Goal: Participate in discussion

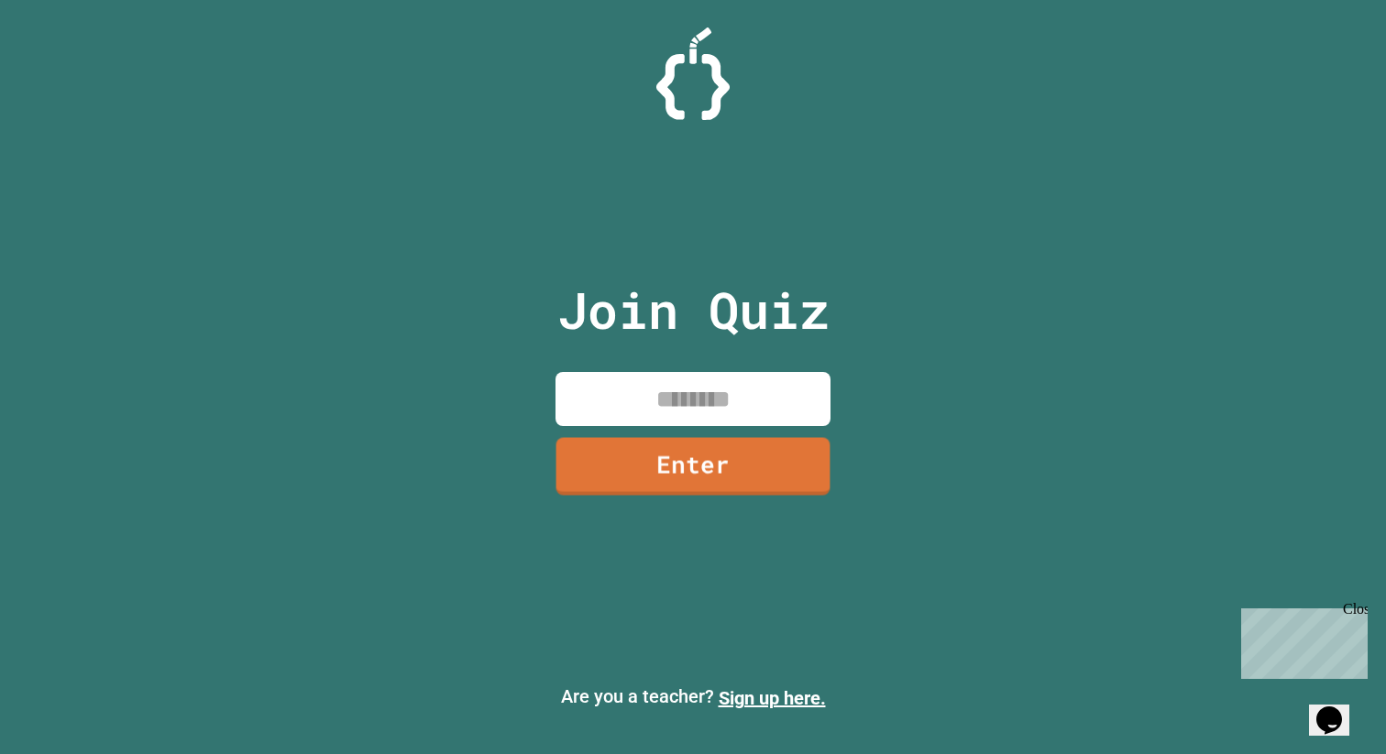
click at [688, 391] on input at bounding box center [692, 399] width 275 height 54
type input "********"
click at [736, 495] on div "Join Quiz ******** Enter" at bounding box center [693, 377] width 309 height 663
click at [733, 477] on link "Enter" at bounding box center [693, 465] width 278 height 59
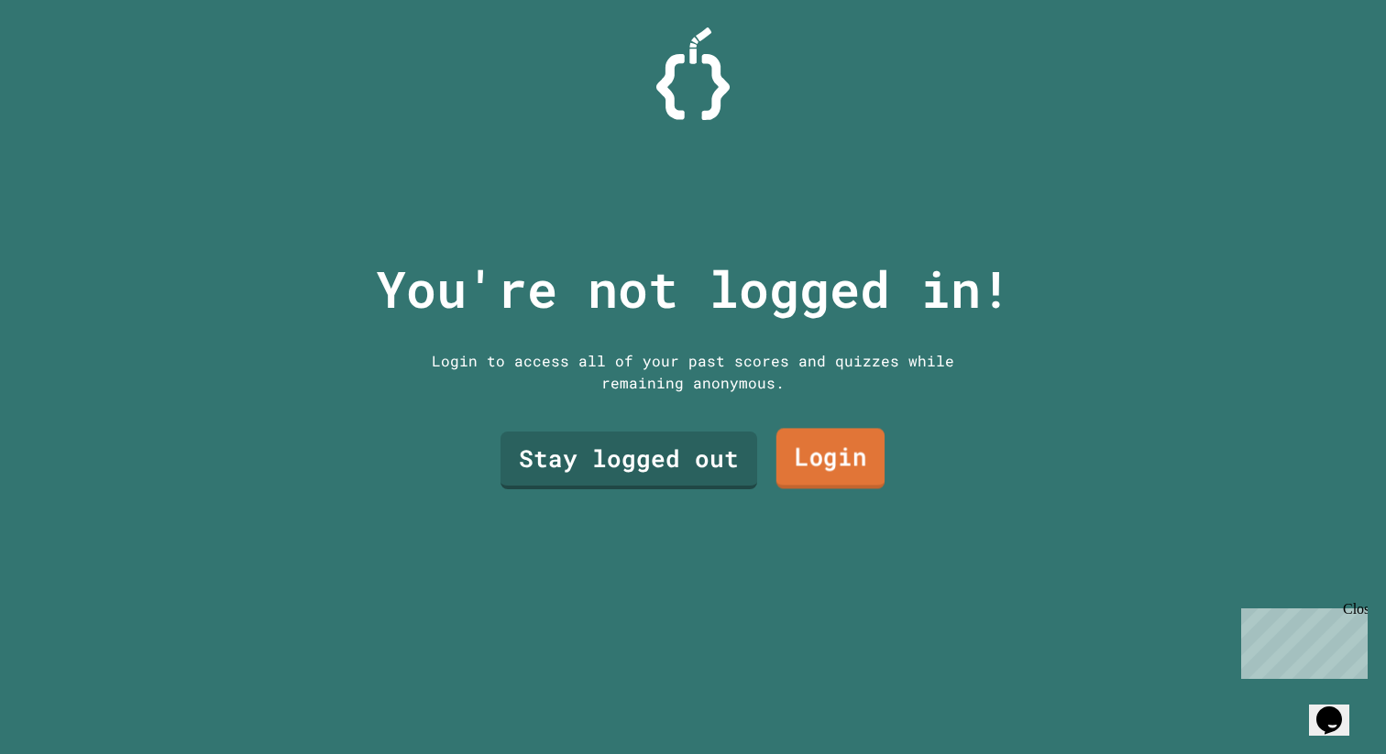
click at [818, 451] on link "Login" at bounding box center [830, 459] width 108 height 60
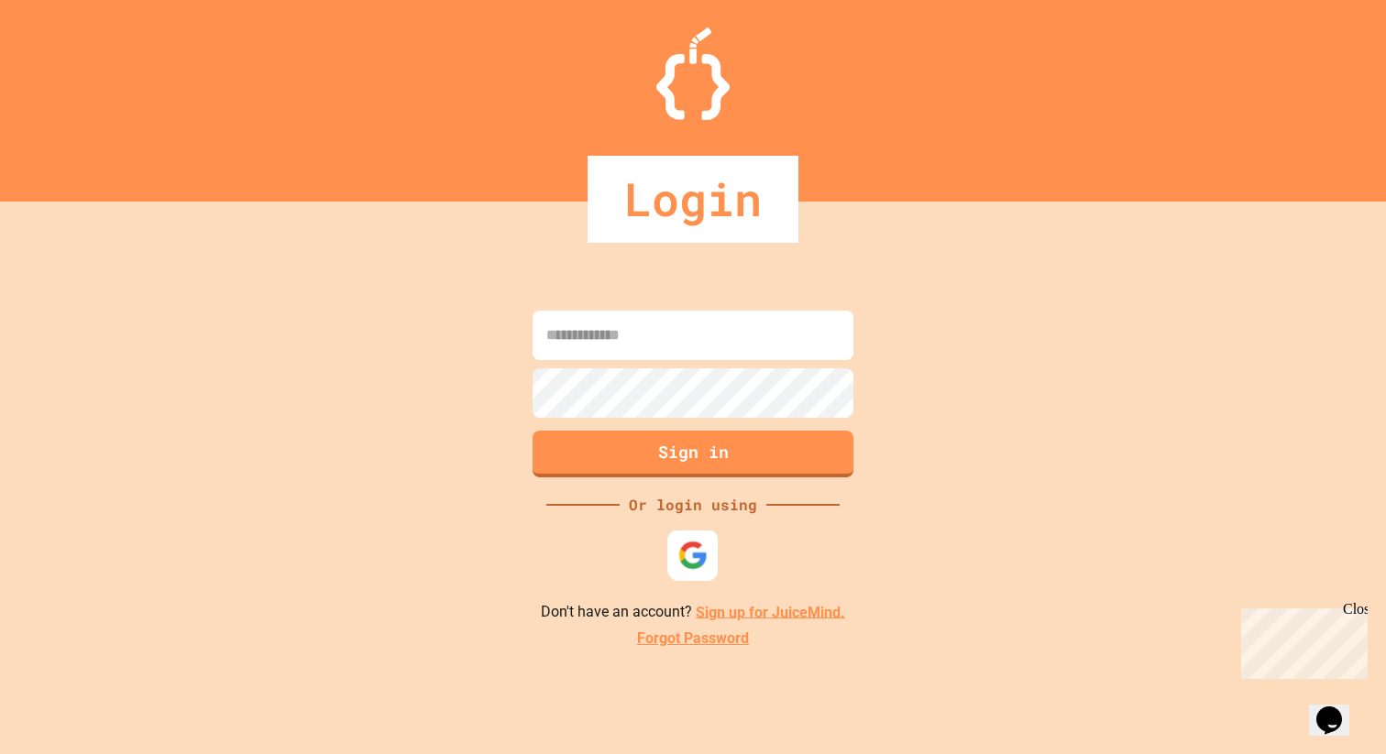
click at [705, 568] on img at bounding box center [693, 555] width 30 height 30
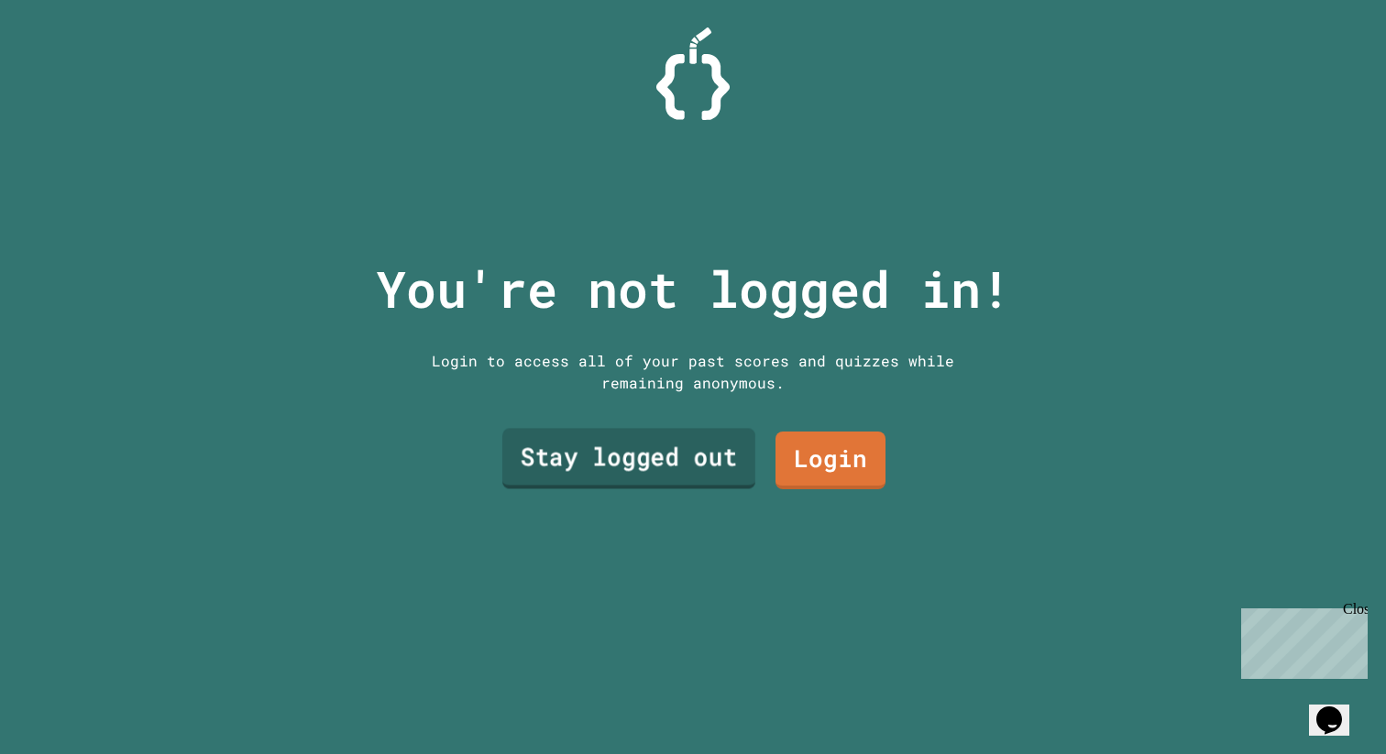
click at [566, 467] on link "Stay logged out" at bounding box center [628, 459] width 253 height 60
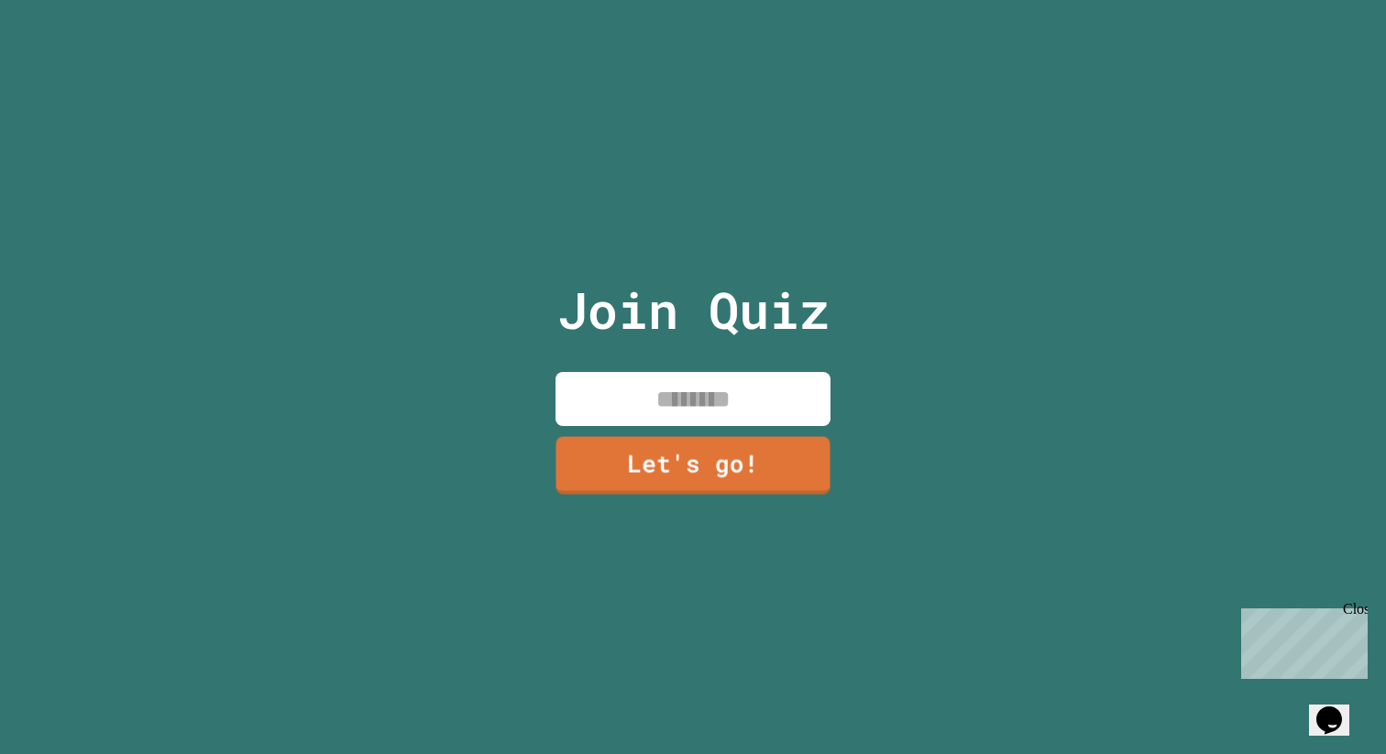
click at [721, 410] on input at bounding box center [692, 399] width 275 height 54
type input "*******"
click at [697, 452] on link "Let's go!" at bounding box center [693, 464] width 261 height 60
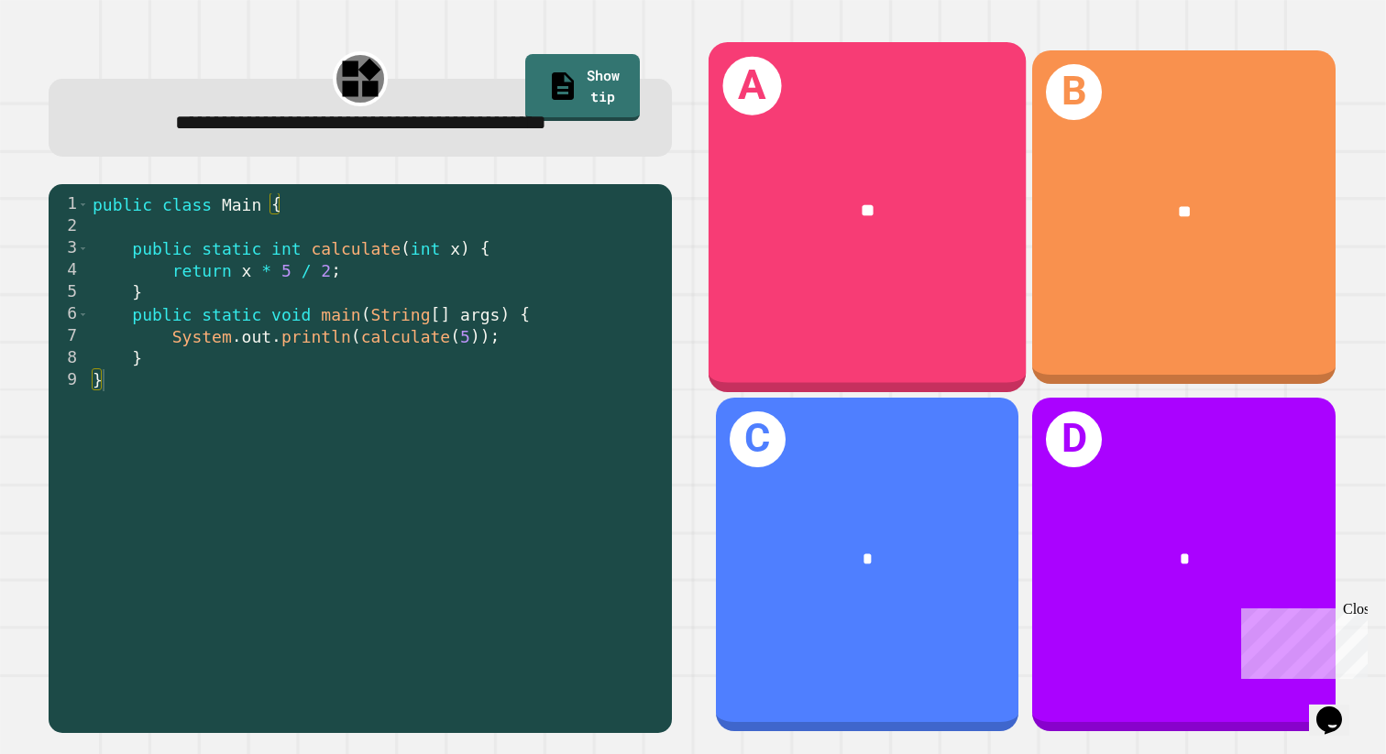
click at [851, 280] on div "A **" at bounding box center [868, 217] width 318 height 350
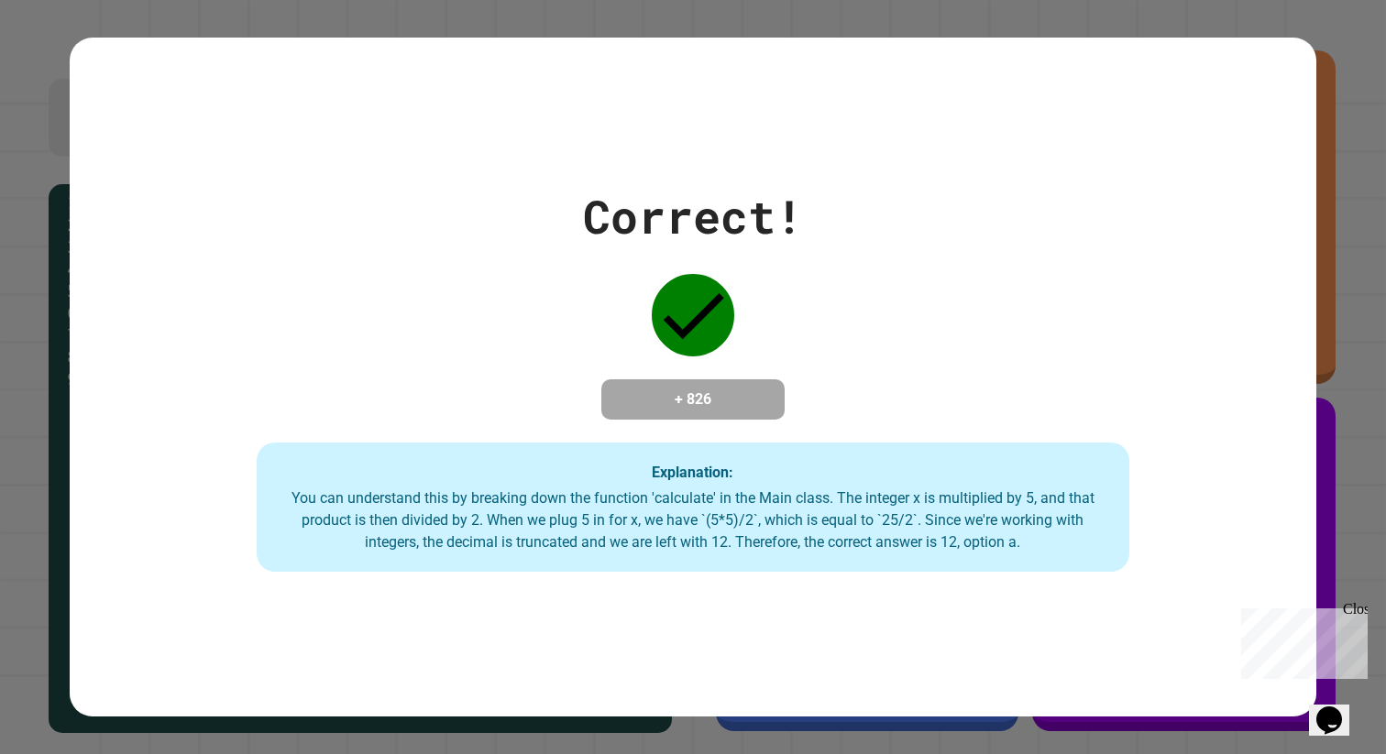
click at [1356, 608] on div "Close" at bounding box center [1354, 612] width 23 height 23
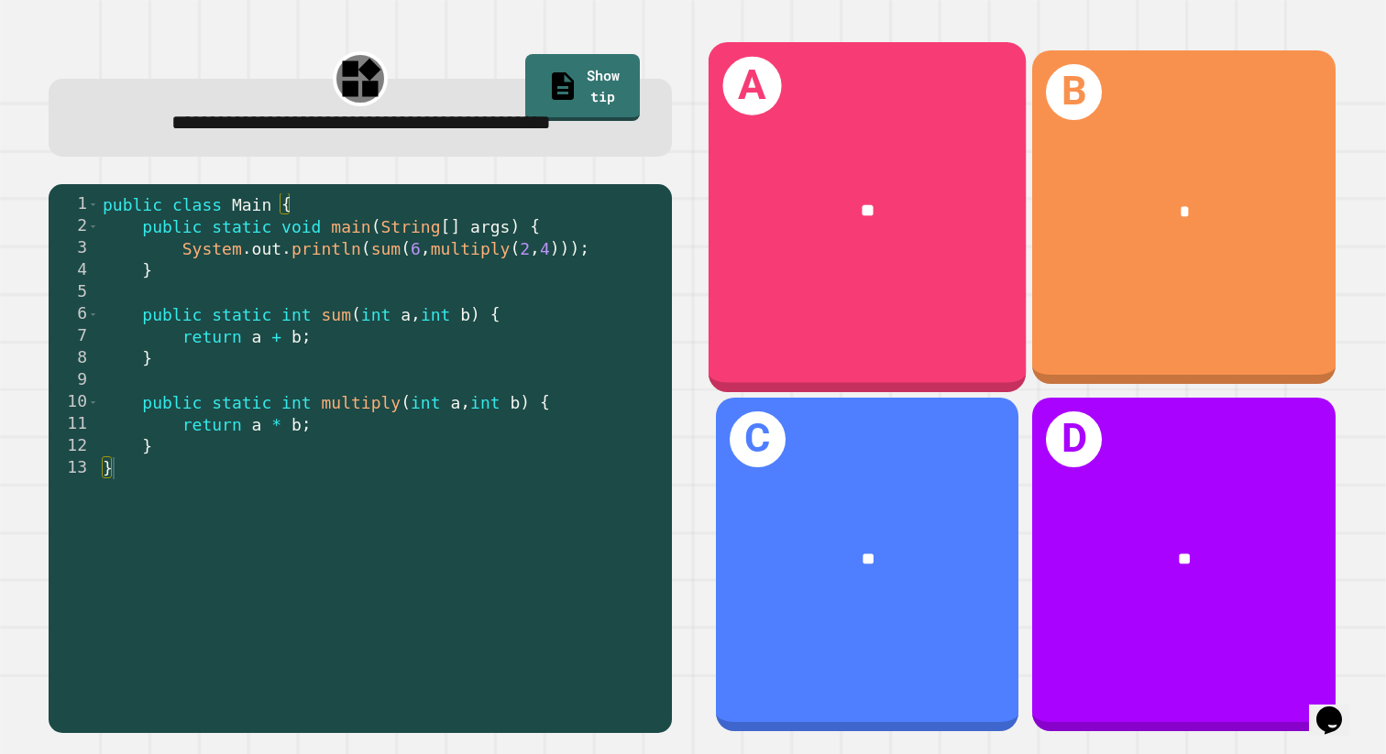
click at [824, 271] on div "A **" at bounding box center [868, 217] width 318 height 350
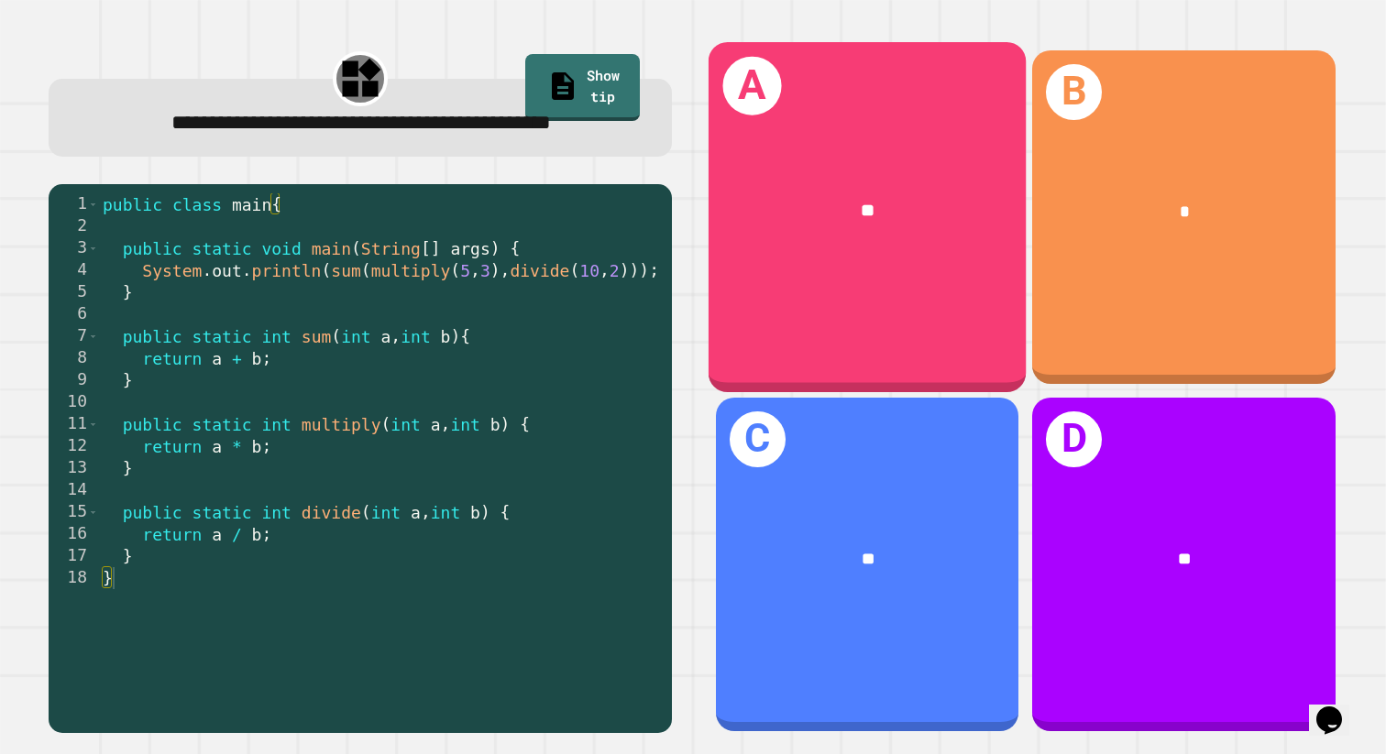
click at [937, 287] on div "A **" at bounding box center [868, 217] width 318 height 350
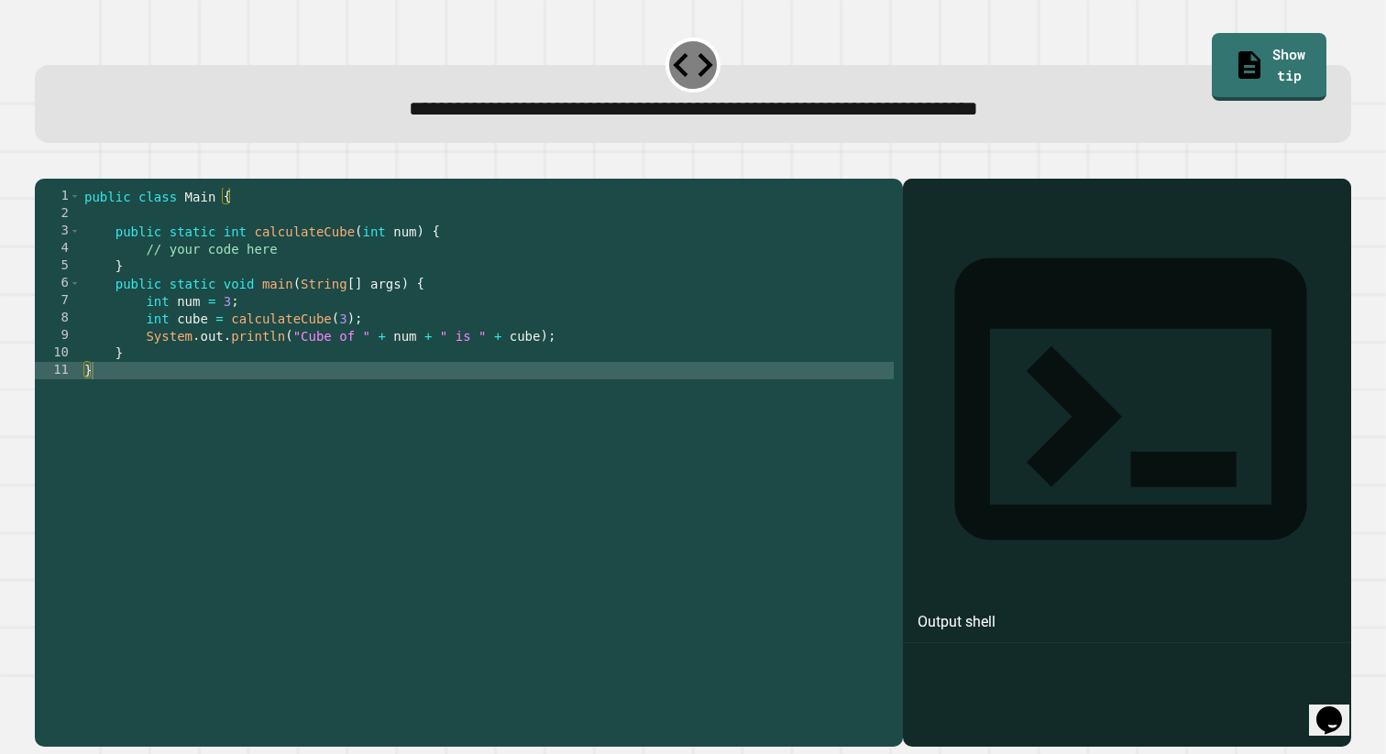
click at [471, 399] on div "public class Main { public static int calculateCube ( int num ) { // your code …" at bounding box center [488, 458] width 814 height 540
click at [44, 164] on icon "button" at bounding box center [44, 164] width 0 height 0
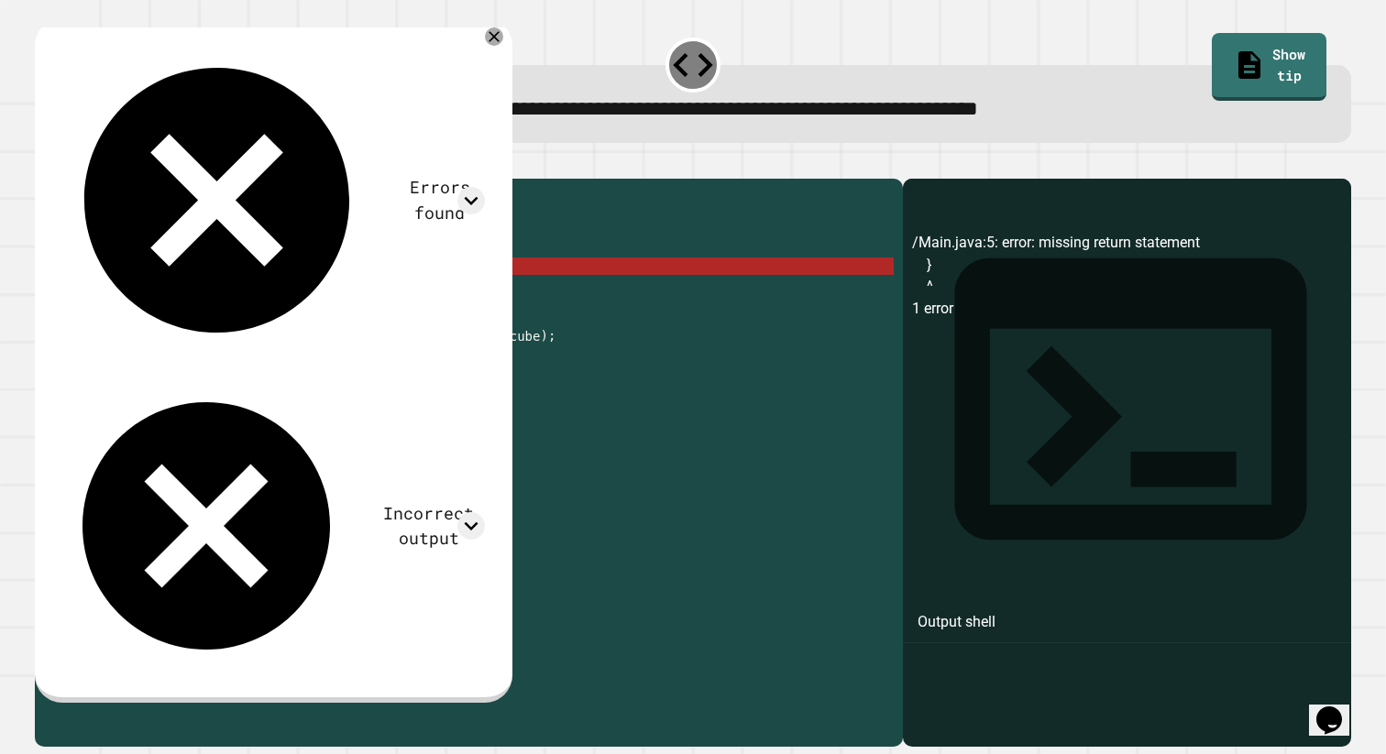
click at [380, 287] on div "public class Main { public static int calculateCube ( int num ) { // your code …" at bounding box center [488, 458] width 814 height 540
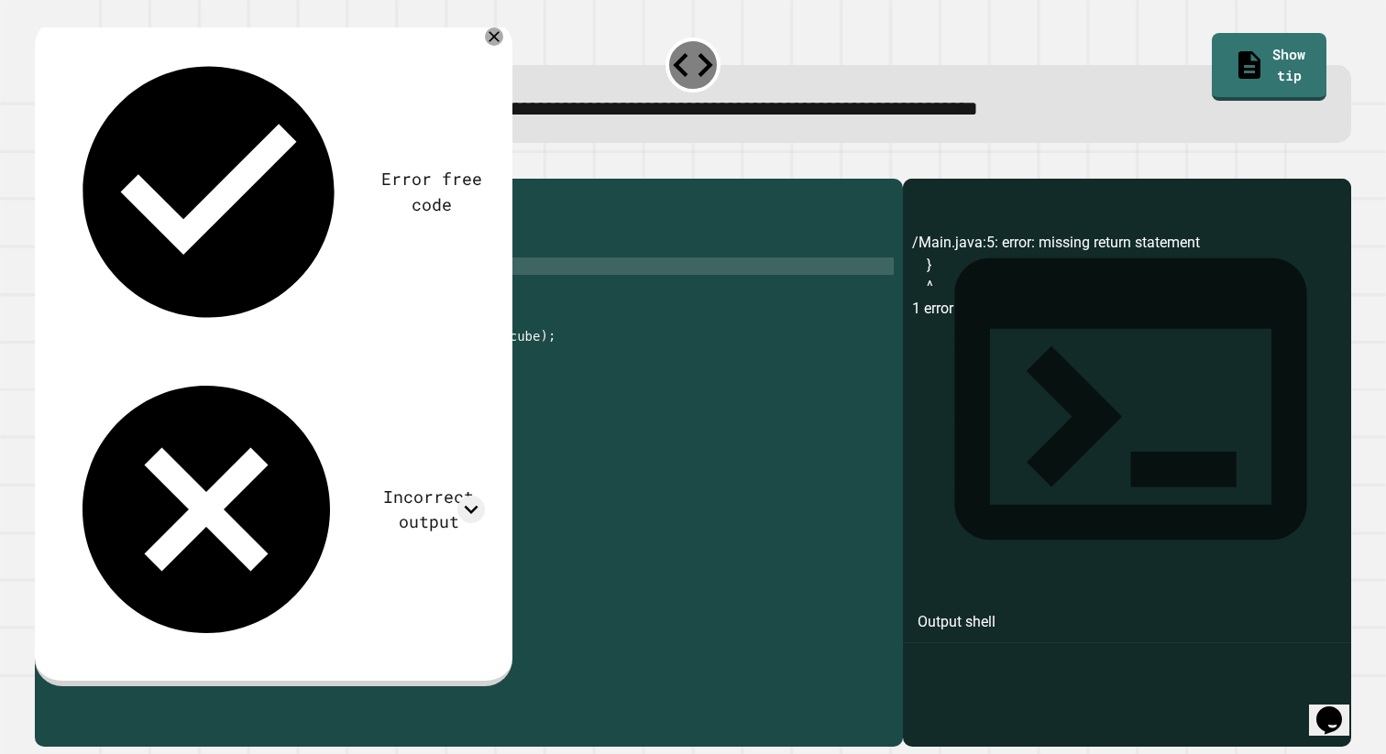
scroll to position [0, 16]
click at [44, 164] on icon "button" at bounding box center [44, 164] width 0 height 0
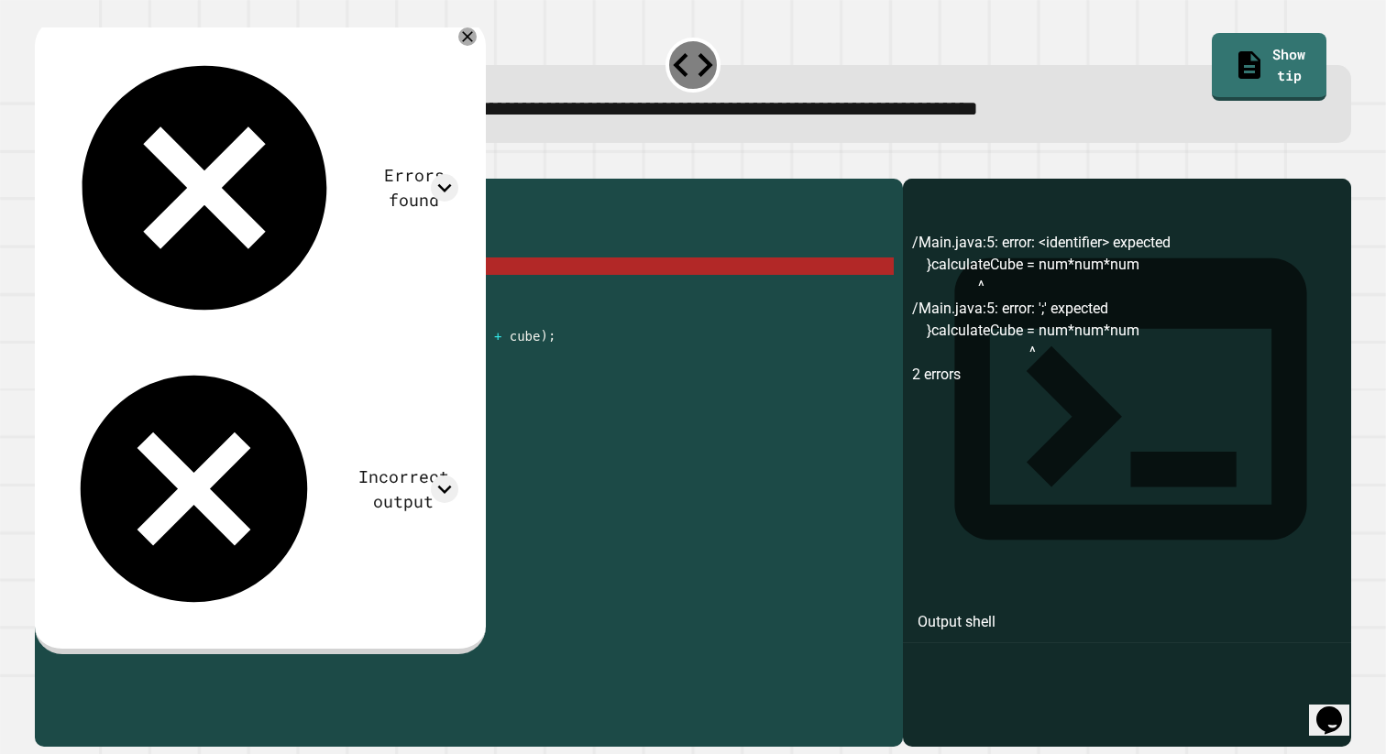
click at [347, 287] on div "public class Main { public static int calculateCube ( int num ) { // your code …" at bounding box center [488, 458] width 814 height 540
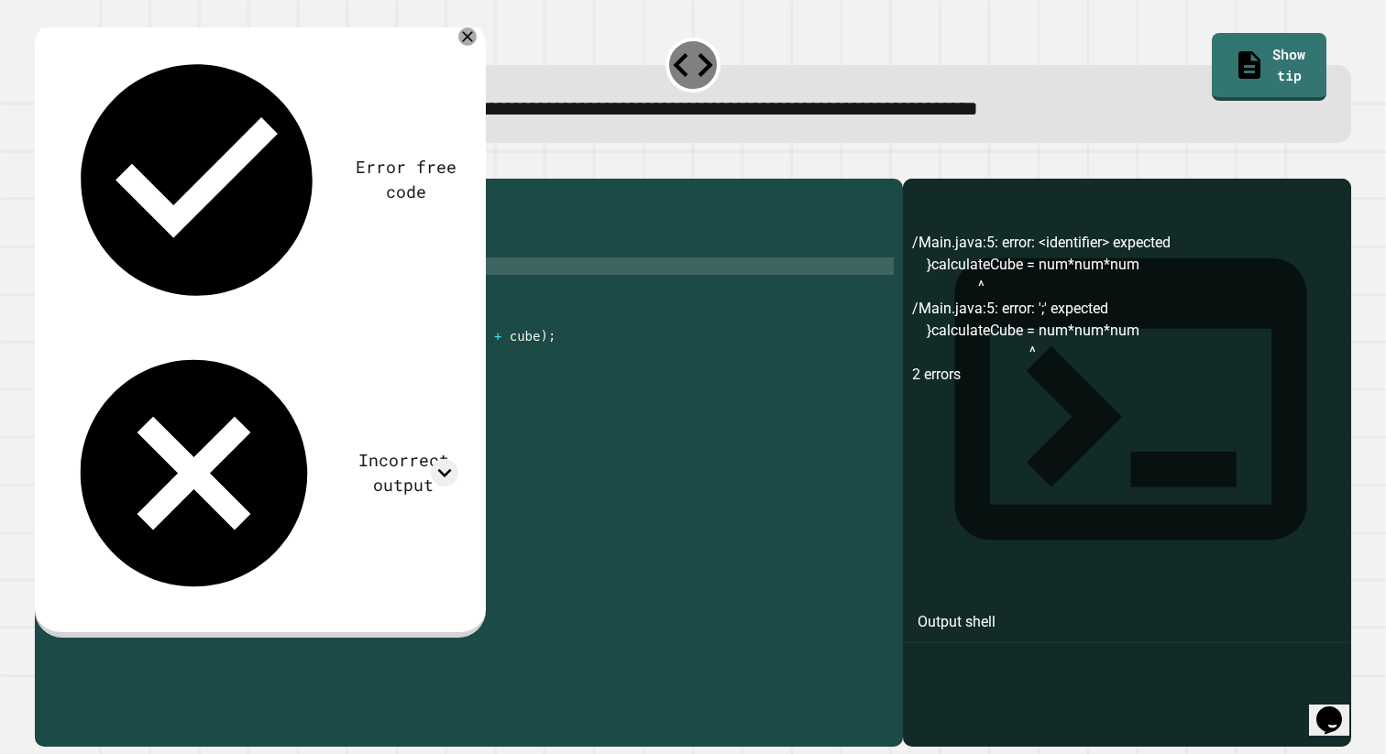
scroll to position [0, 17]
click at [60, 177] on icon "button" at bounding box center [56, 175] width 10 height 13
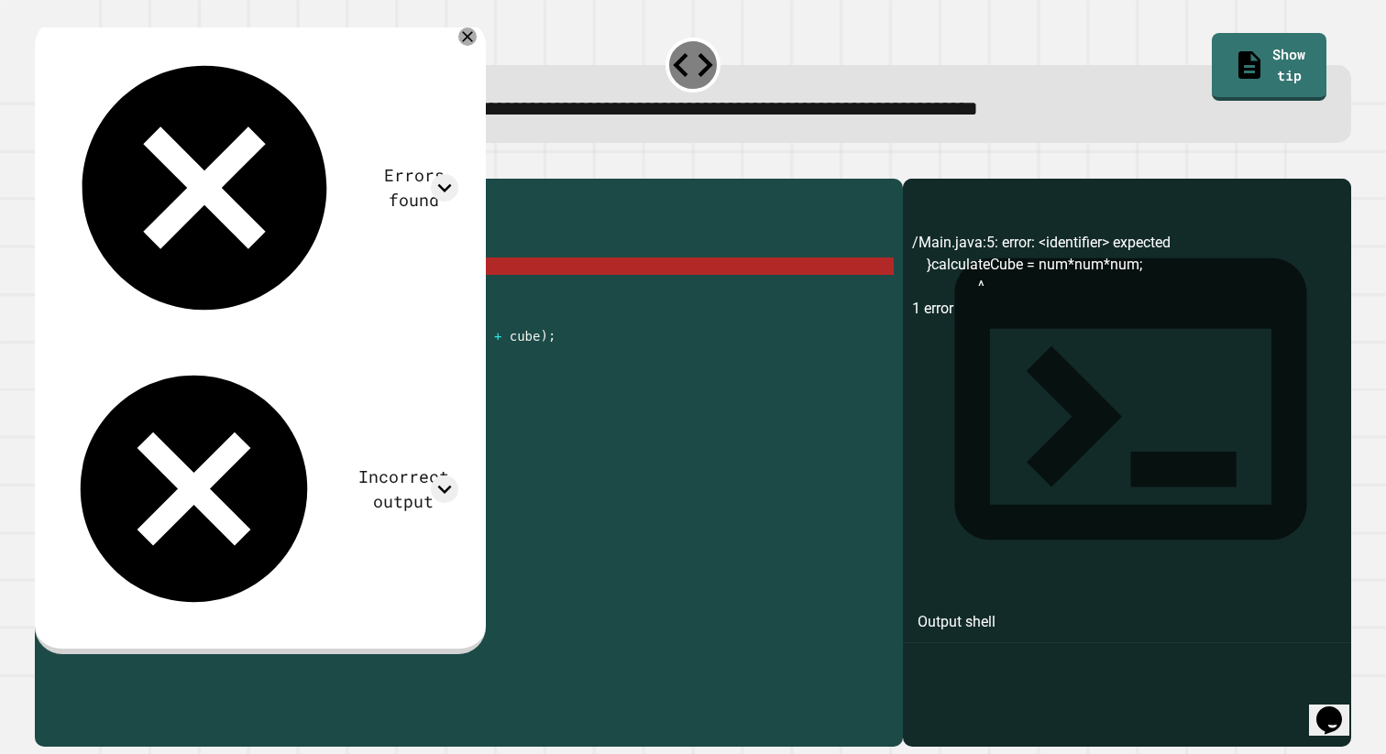
click at [125, 297] on div "public class Main { public static int calculateCube ( int num ) { // your code …" at bounding box center [488, 458] width 814 height 540
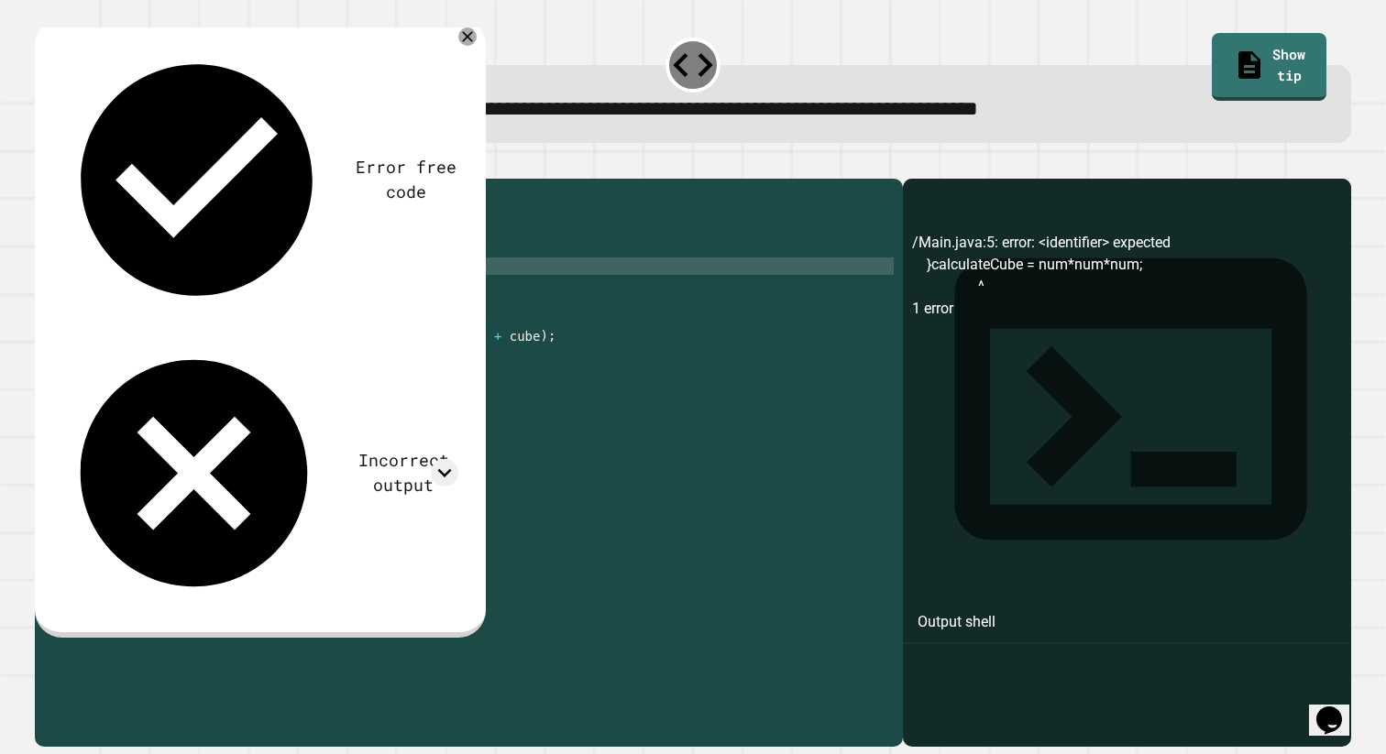
scroll to position [0, 5]
type textarea "**********"
click at [61, 180] on icon "button" at bounding box center [56, 175] width 10 height 13
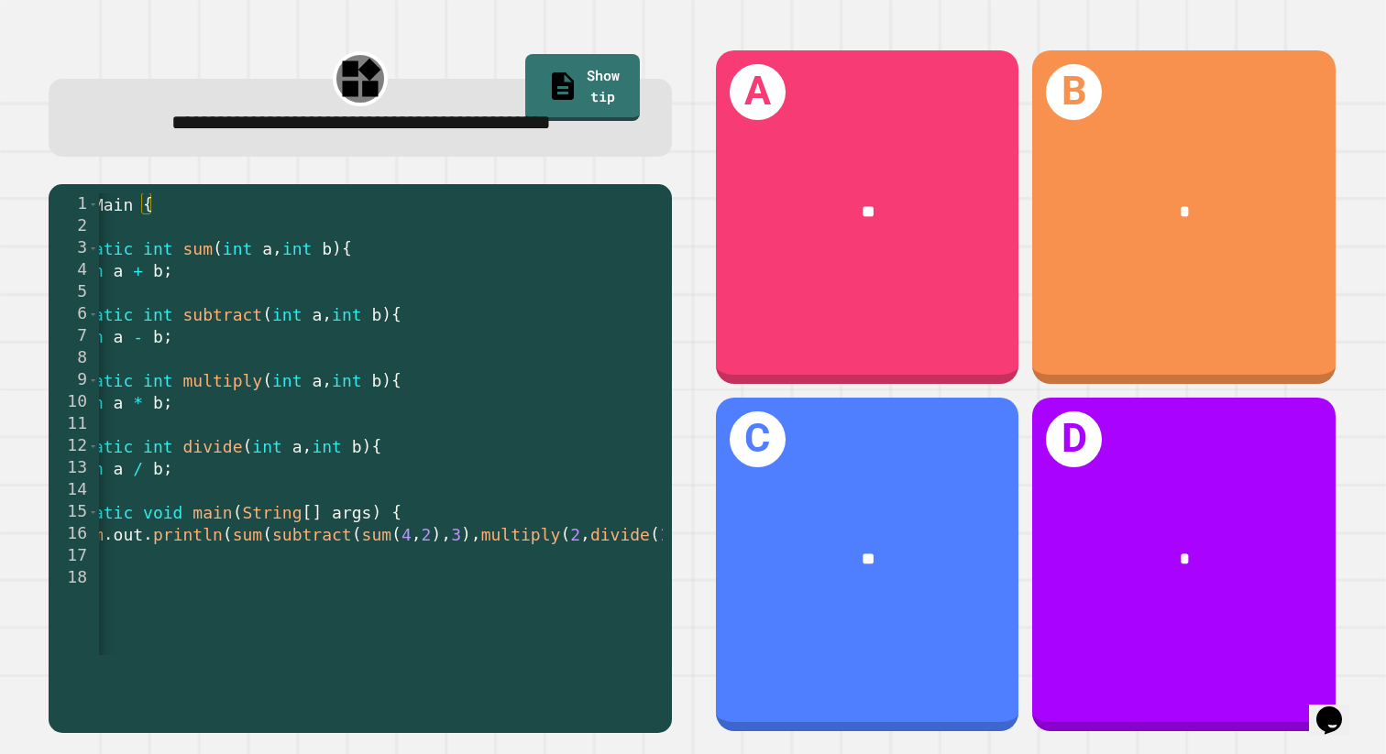
scroll to position [0, 143]
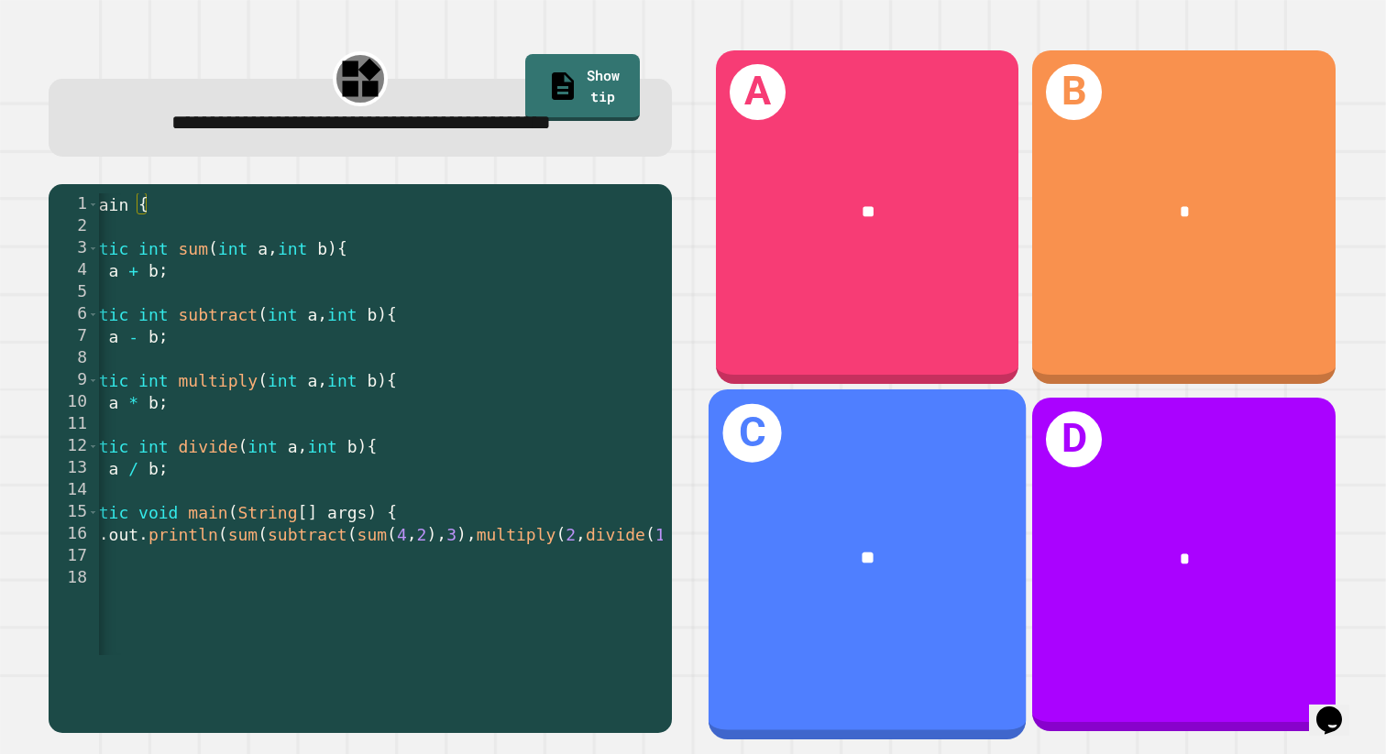
click at [892, 568] on div "**" at bounding box center [867, 559] width 247 height 27
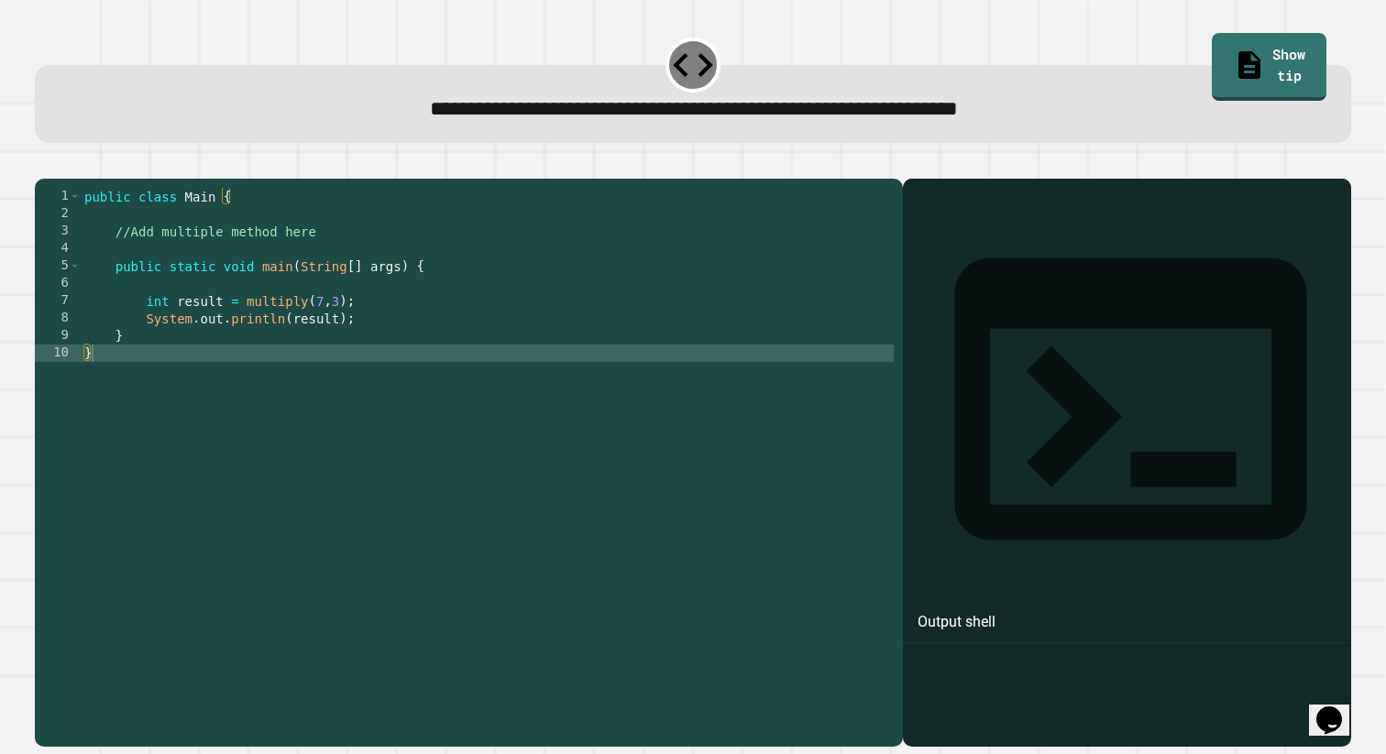
click at [243, 373] on div "public class Main { //Add multiple method here public static void main ( String…" at bounding box center [488, 458] width 814 height 540
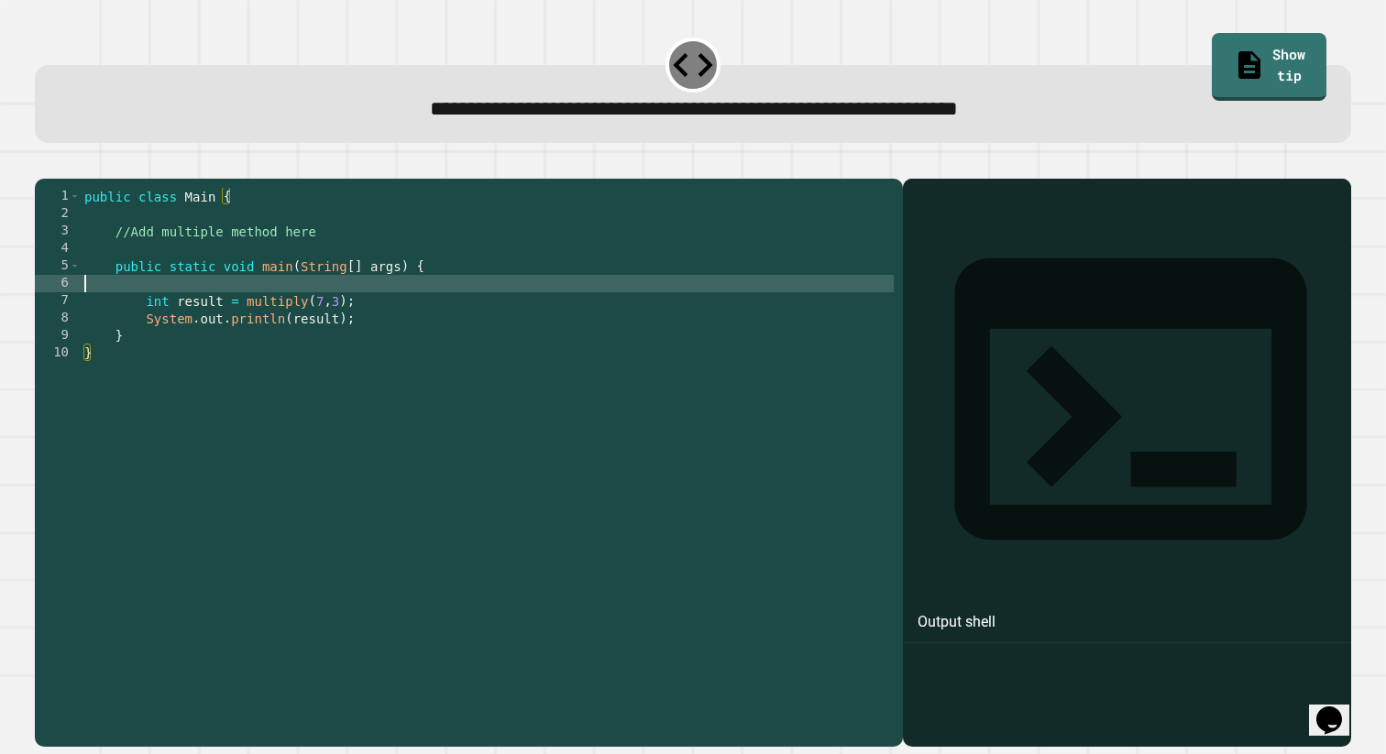
click at [315, 316] on div "public class Main { //Add multiple method here public static void main ( String…" at bounding box center [488, 458] width 814 height 540
click at [283, 270] on div "public class Main { //Add multiple method here public static void main ( String…" at bounding box center [488, 458] width 814 height 540
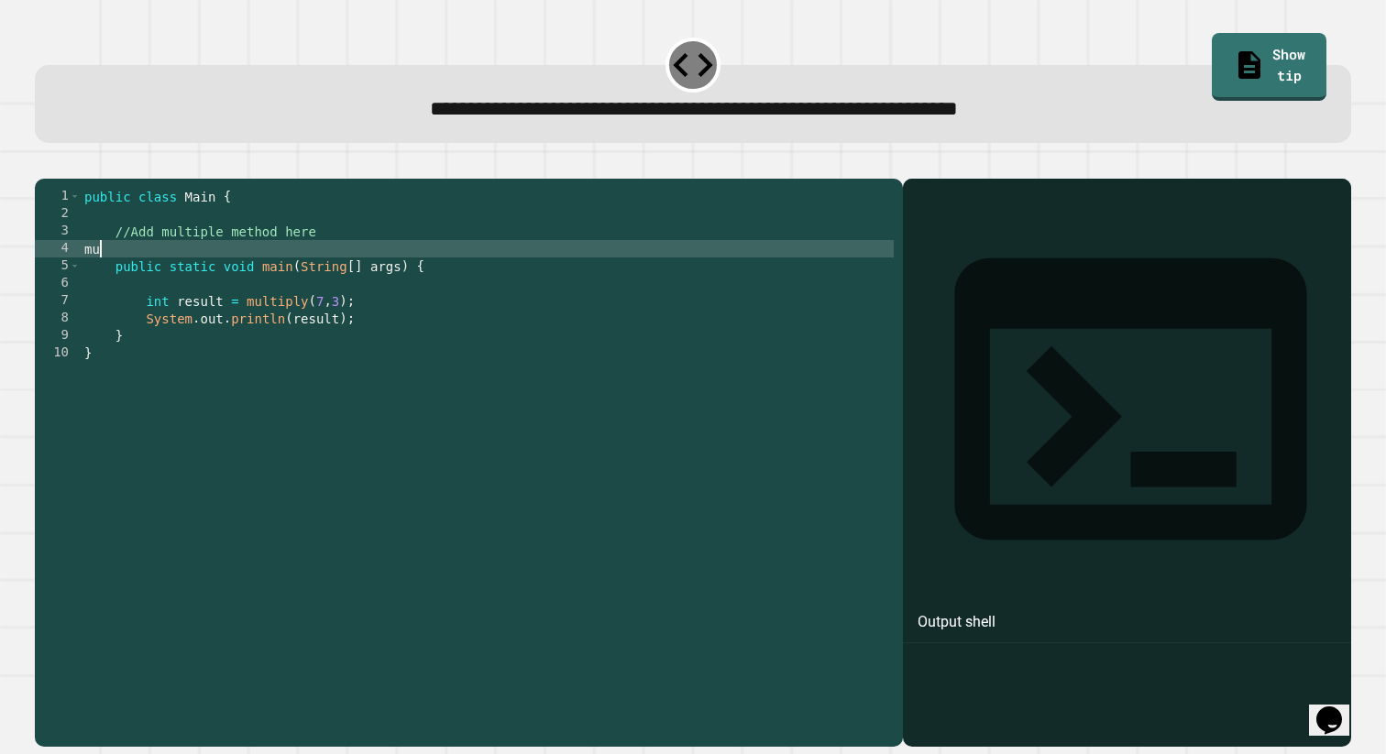
type textarea "*"
click at [280, 276] on div "public class Main { //Add multiple method here multiply ( int a , int b ) publi…" at bounding box center [488, 458] width 814 height 540
click at [84, 279] on div "public class Main { //Add multiple method here multiply ( int a , int b ) ; pub…" at bounding box center [488, 458] width 814 height 540
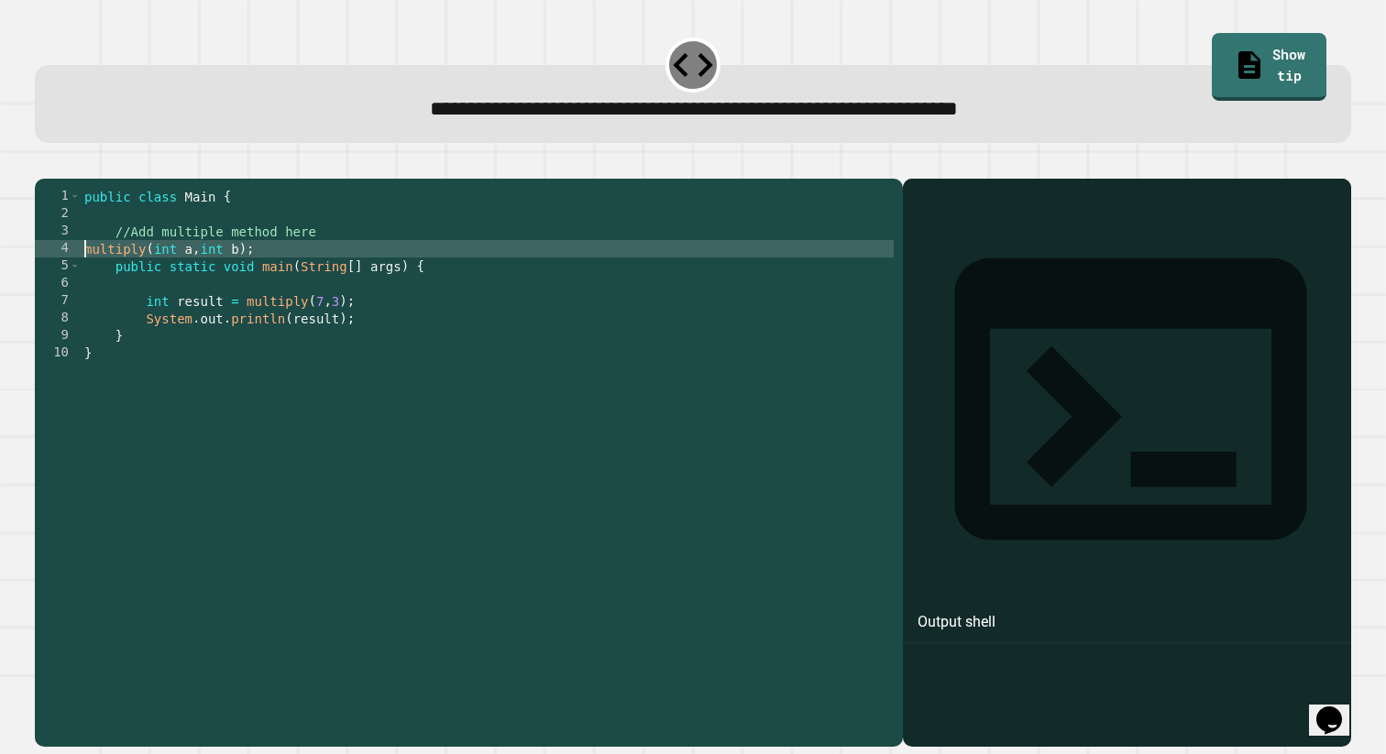
scroll to position [0, 0]
type textarea "**********"
click at [330, 272] on div "public class Main { //Add multiple method here Method multiply ( int a , int b …" at bounding box center [488, 458] width 814 height 540
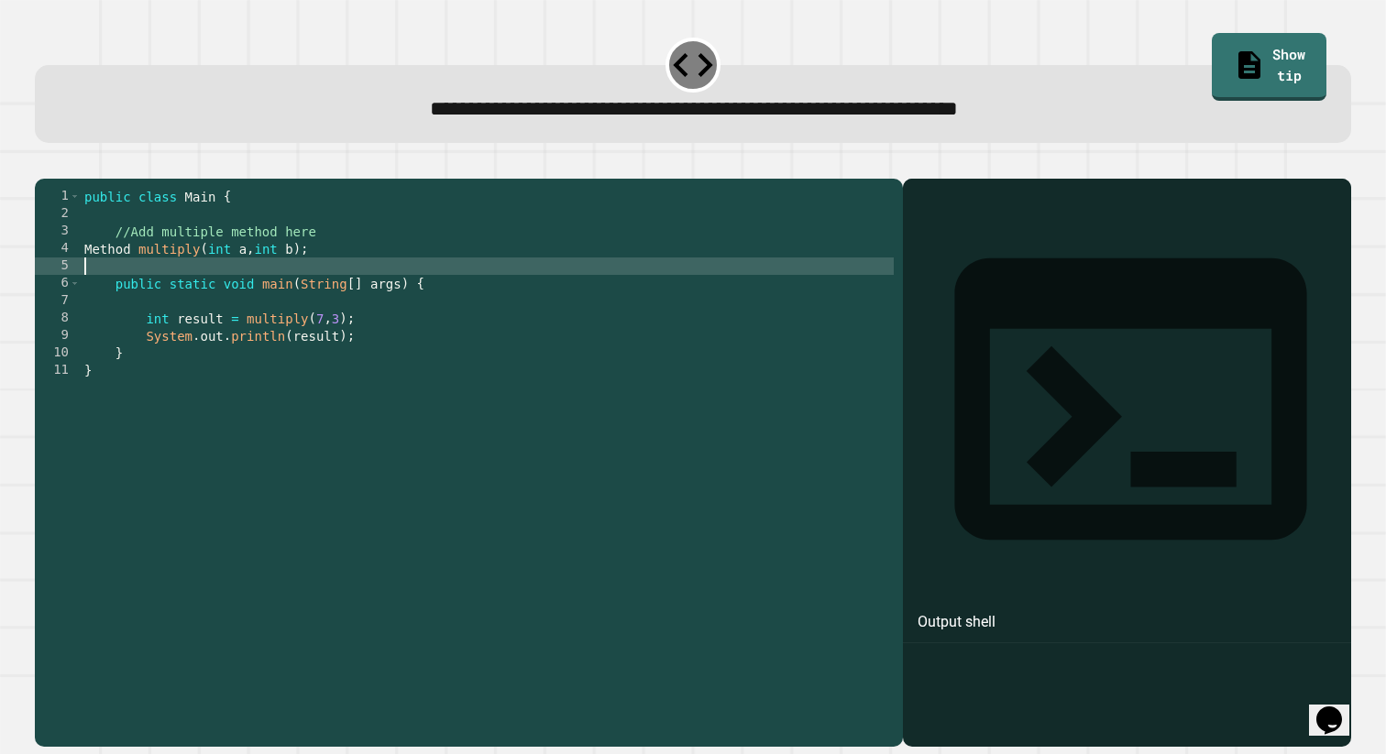
scroll to position [0, 0]
type textarea "**********"
click at [61, 177] on icon "button" at bounding box center [56, 175] width 10 height 13
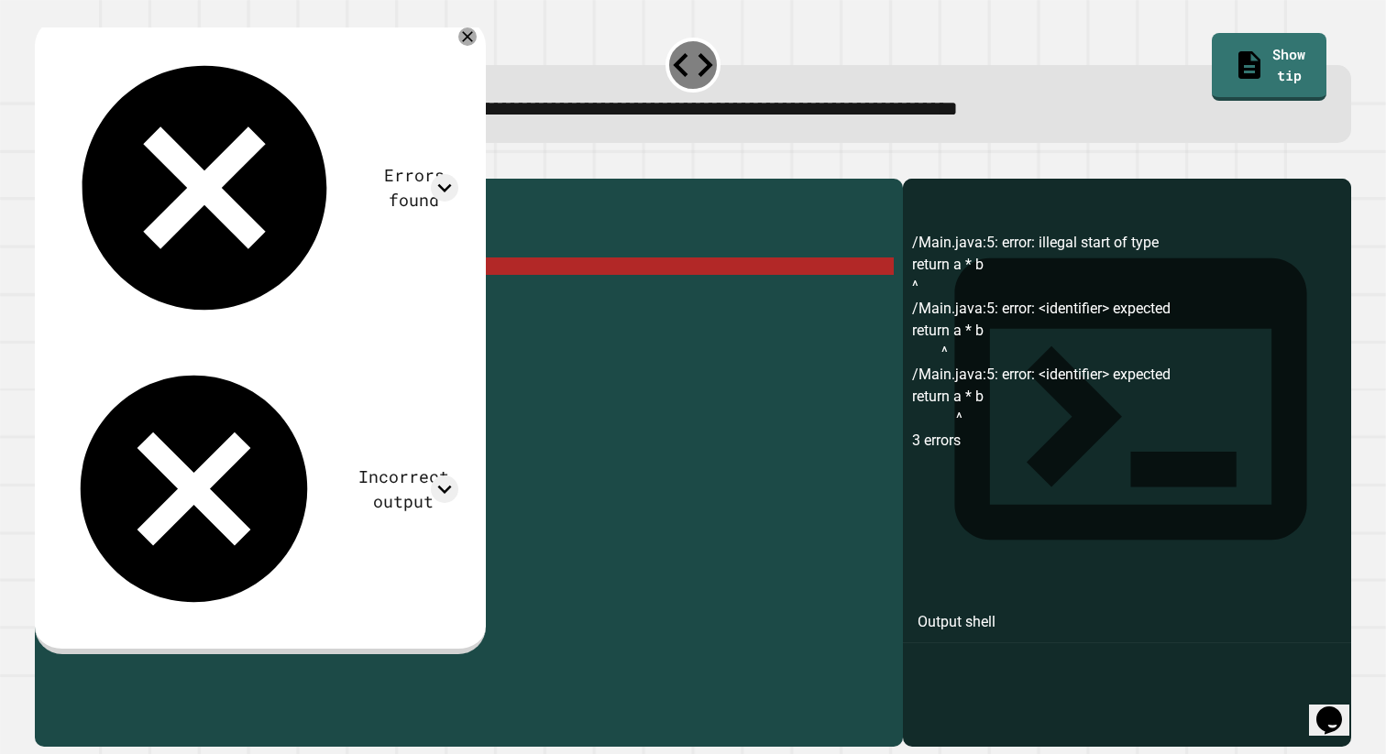
click at [123, 278] on div "public class Main { //Add multiple method here Method multiply ( int a , int b …" at bounding box center [488, 458] width 814 height 540
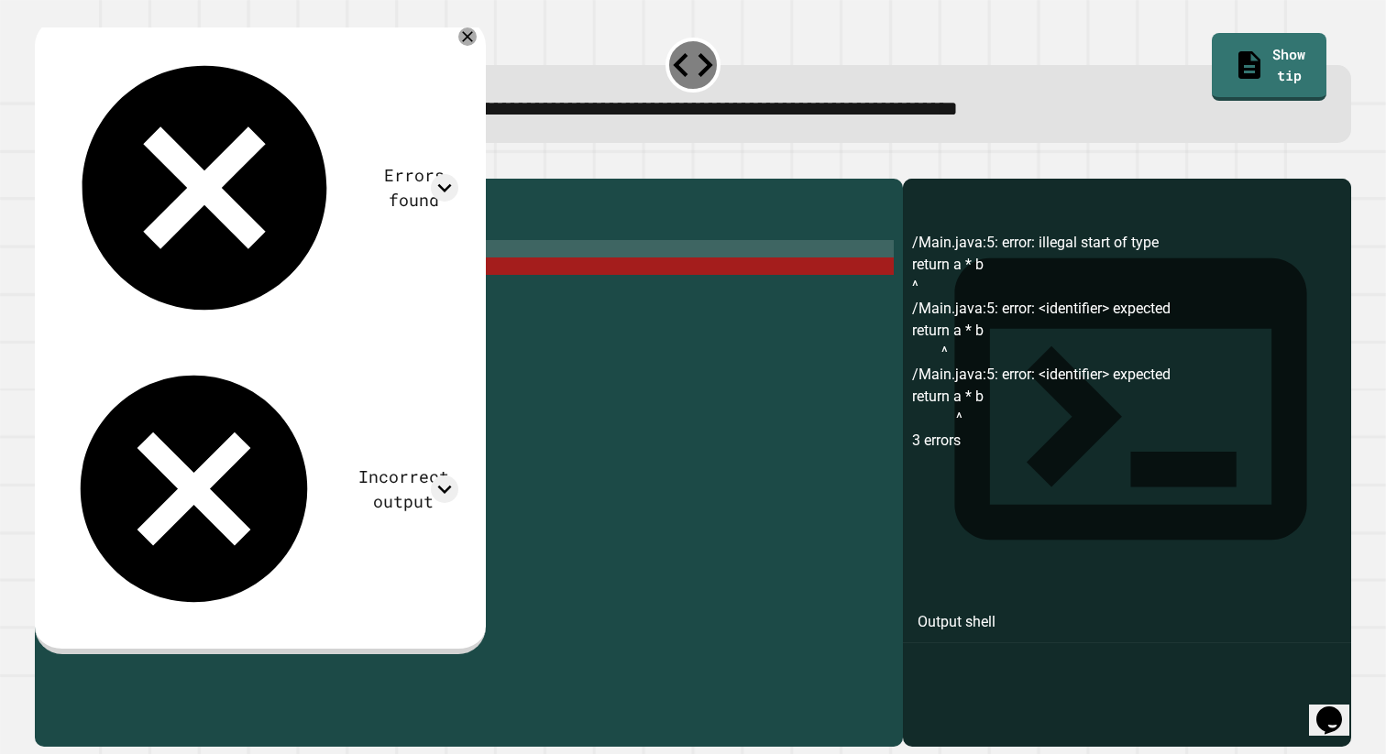
click at [123, 278] on div "public class Main { //Add multiple method here Method multiply ( int a , int b …" at bounding box center [488, 458] width 814 height 540
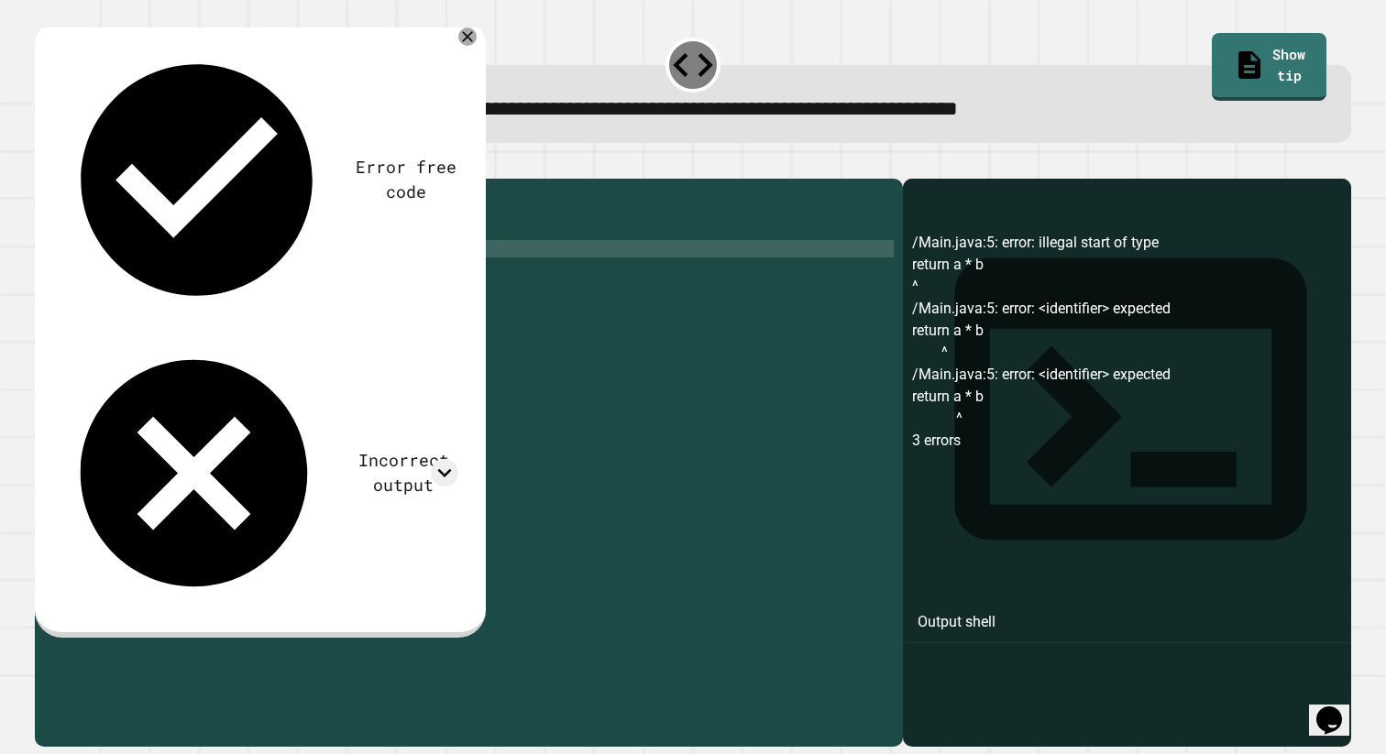
click at [44, 164] on icon "button" at bounding box center [44, 164] width 0 height 0
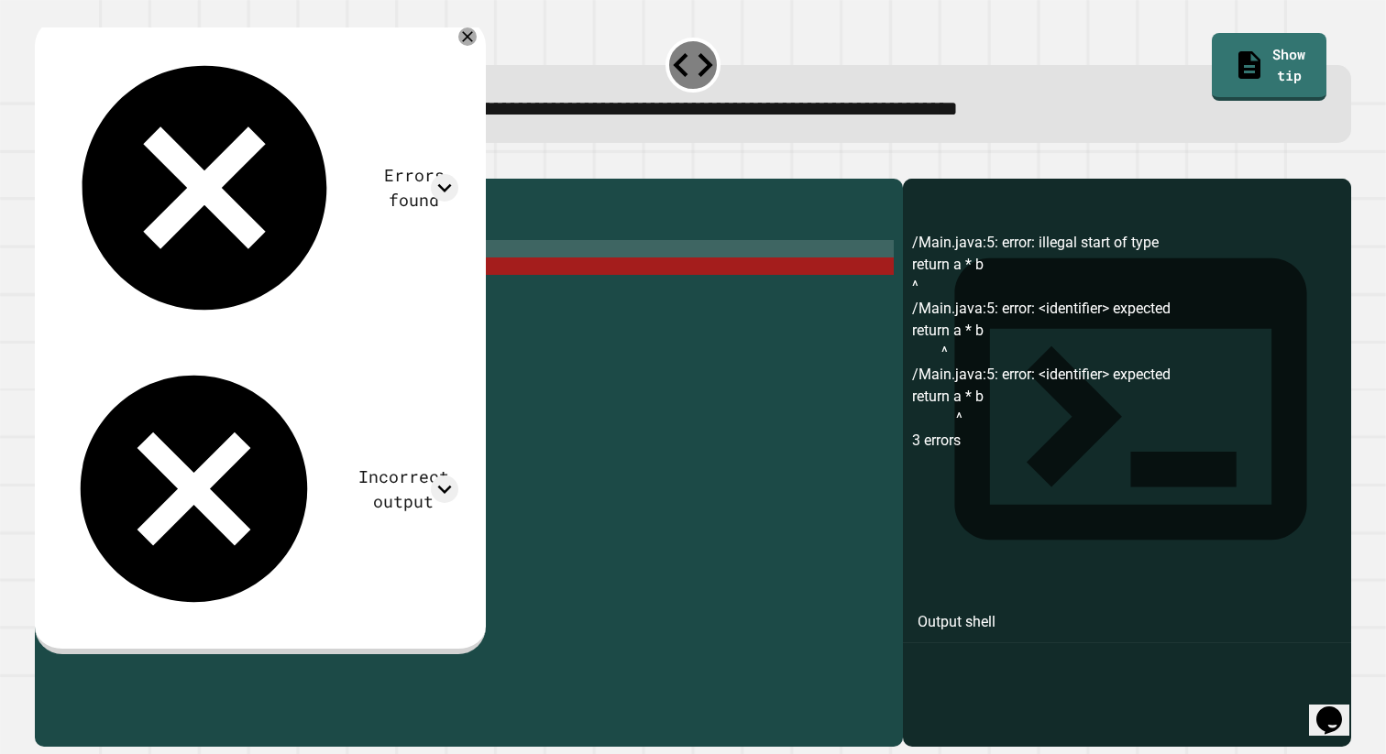
click at [164, 278] on div "public class Main { //Add multiple method here public int multiply ( int a , in…" at bounding box center [488, 458] width 814 height 540
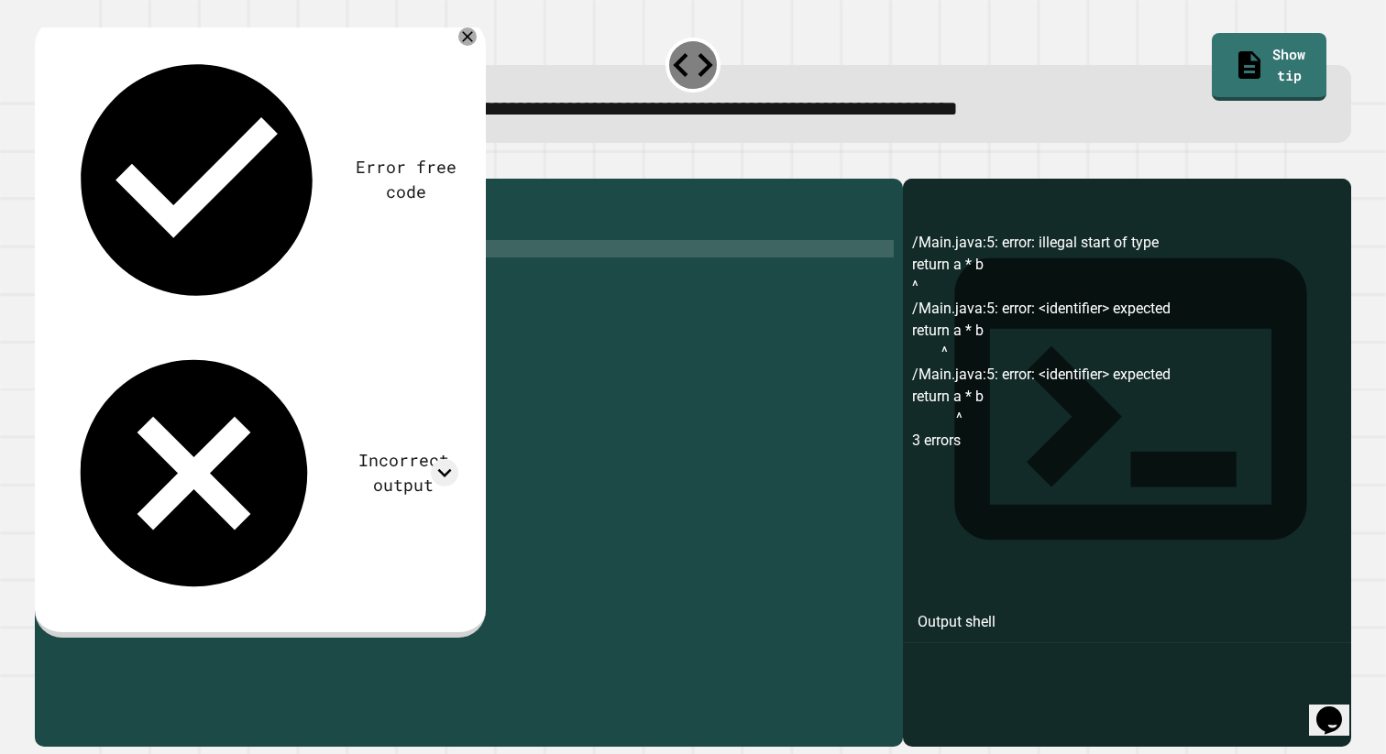
scroll to position [0, 9]
click at [60, 179] on icon "button" at bounding box center [56, 175] width 10 height 13
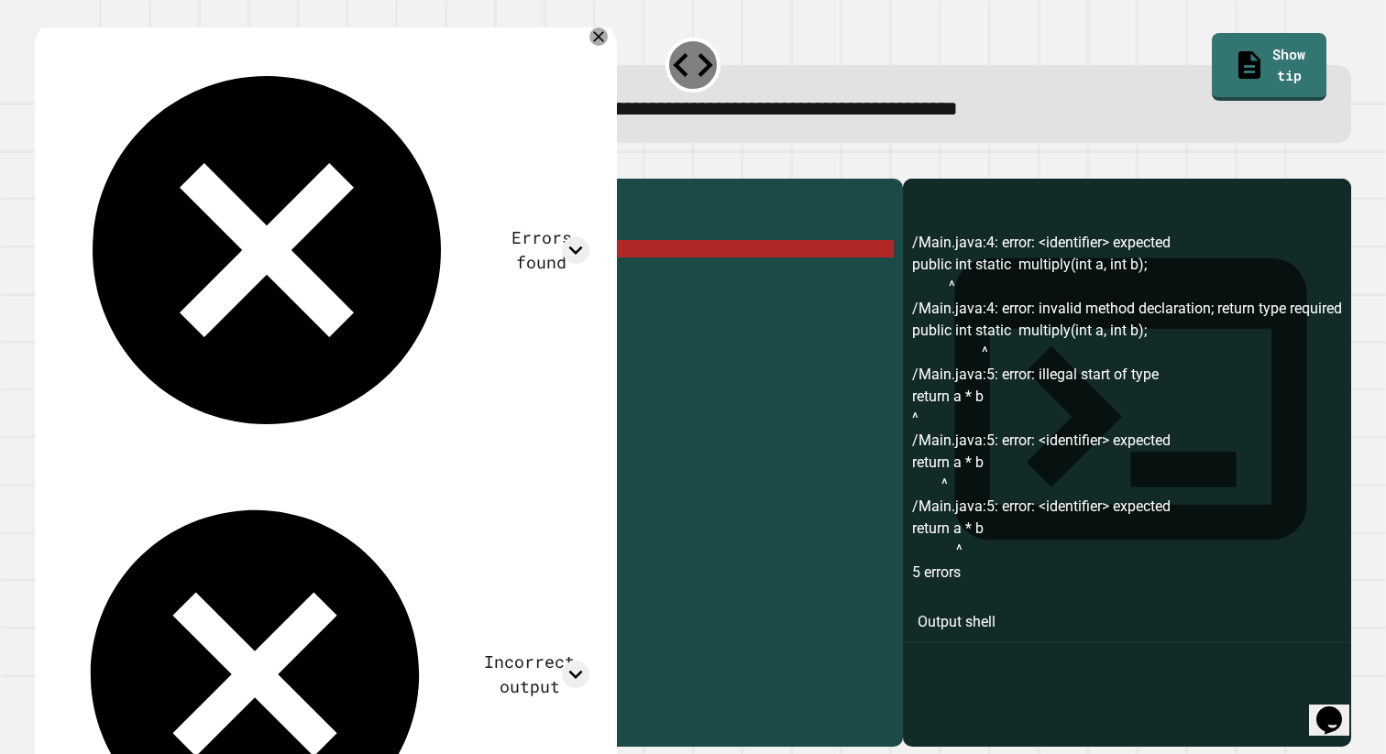
click at [168, 269] on div "public class Main { //Add multiple method here public int static multiply ( int…" at bounding box center [488, 458] width 814 height 540
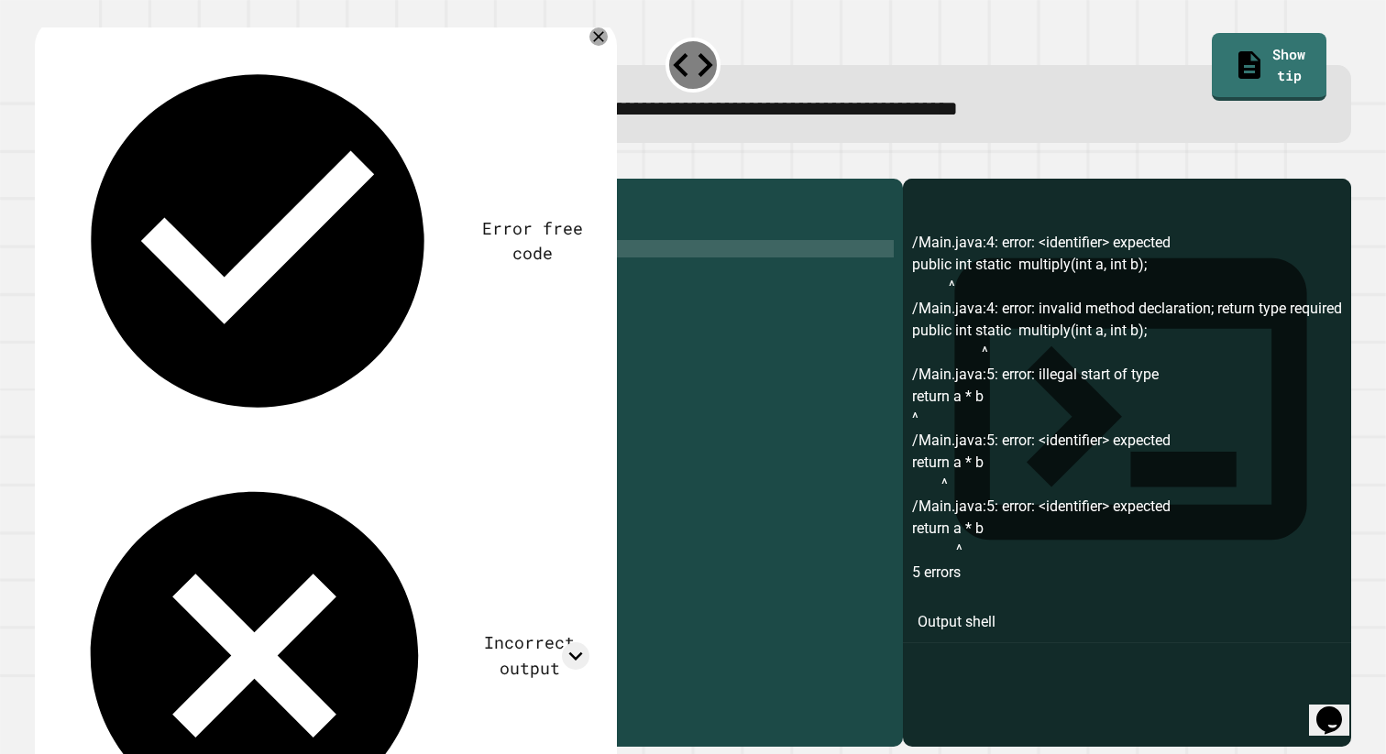
click at [192, 277] on div "public class Main { //Add multiple method here public static multiply ( int a ,…" at bounding box center [488, 458] width 814 height 540
click at [44, 164] on button "button" at bounding box center [44, 164] width 0 height 0
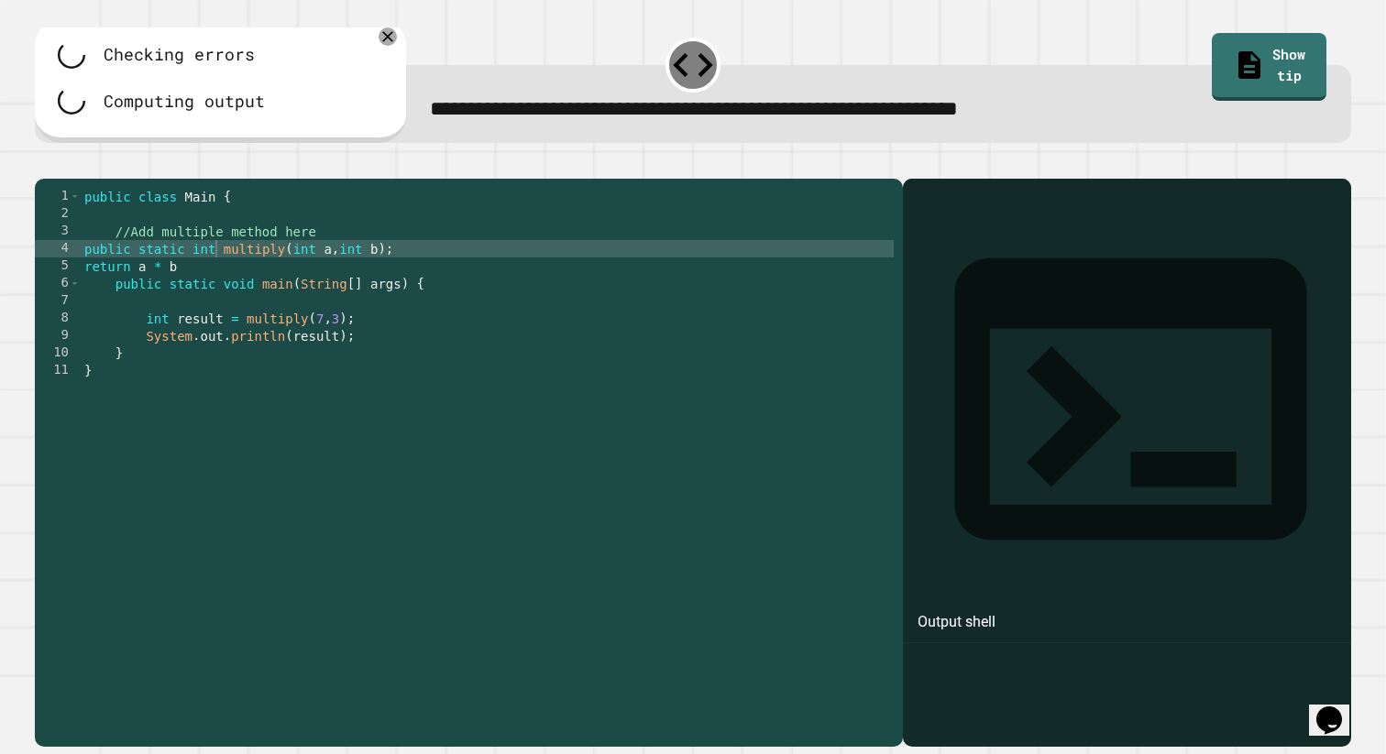
click at [192, 291] on div "public class Main { //Add multiple method here public static int multiply ( int…" at bounding box center [488, 458] width 814 height 540
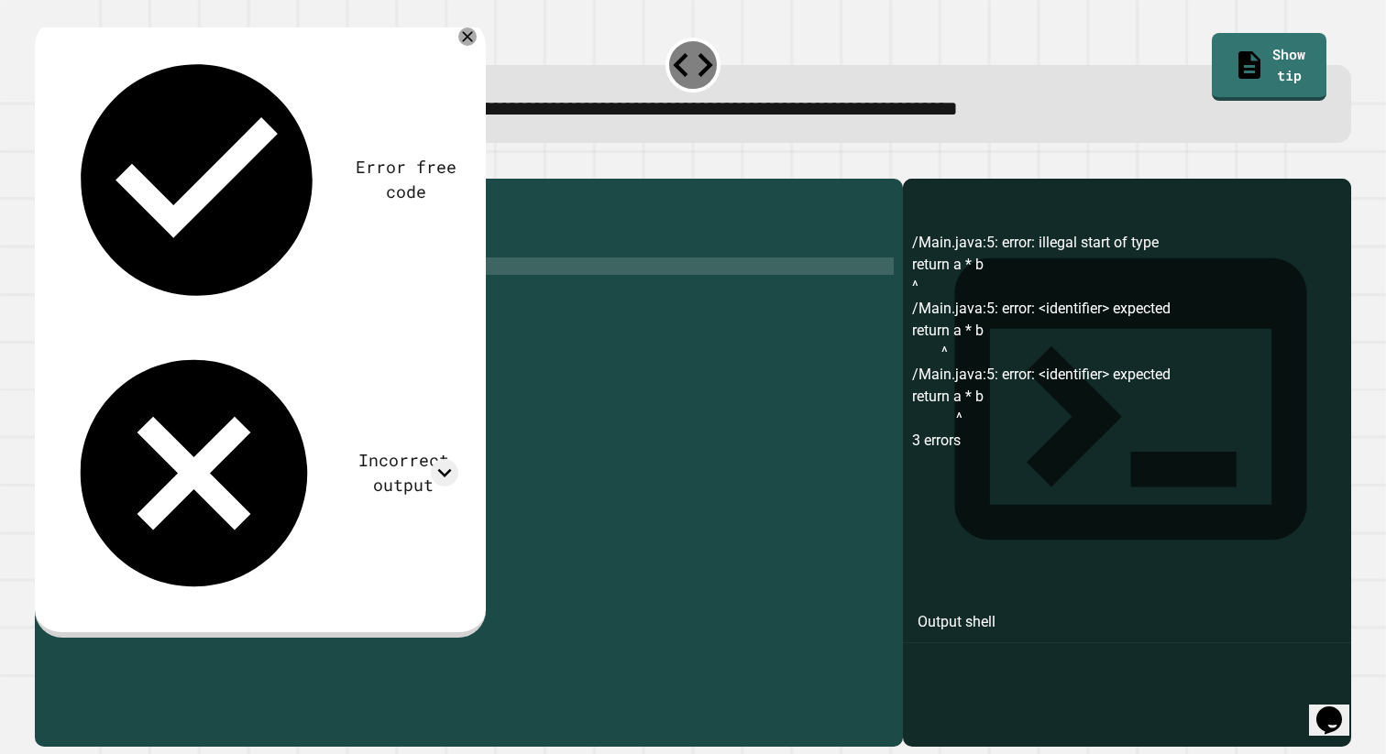
scroll to position [0, 6]
click at [61, 178] on icon "button" at bounding box center [56, 175] width 10 height 13
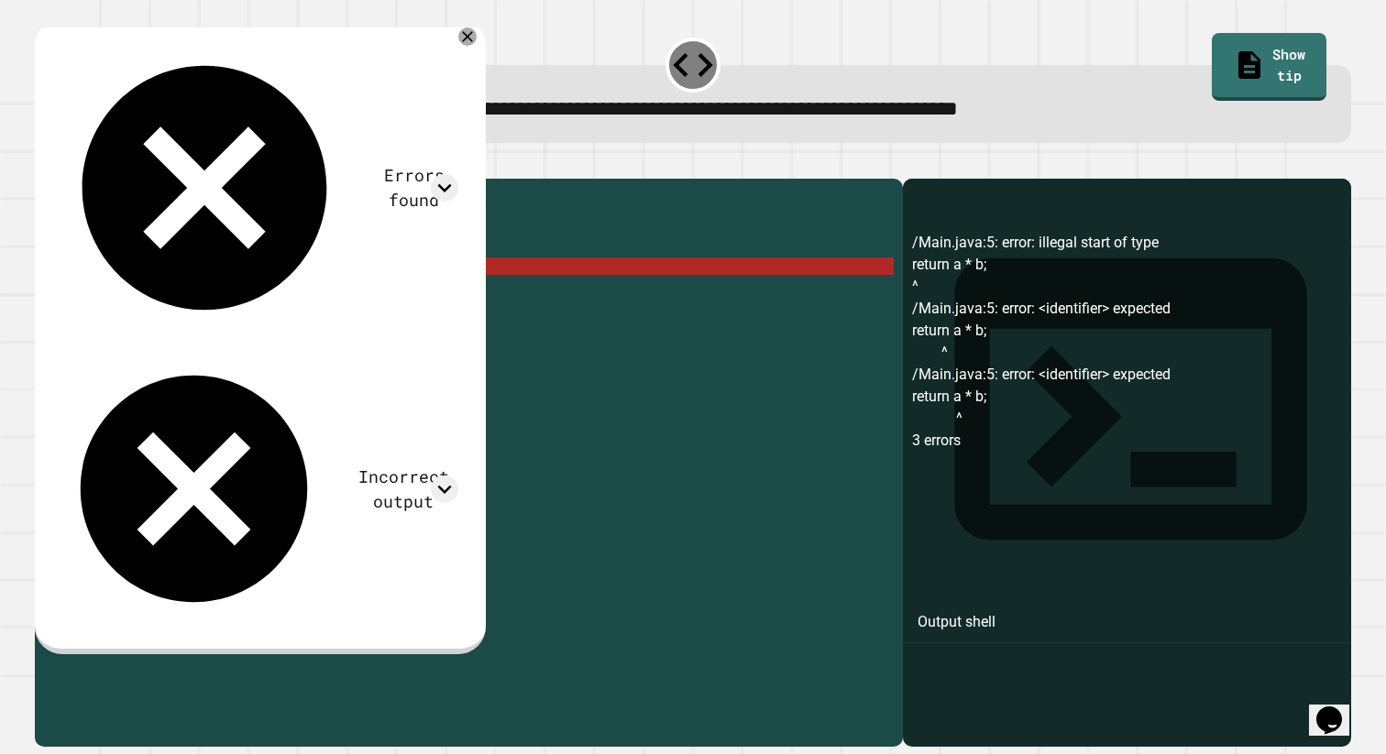
click at [86, 294] on div "public class Main { //Add multiple method here public static int multiply ( int…" at bounding box center [488, 458] width 814 height 540
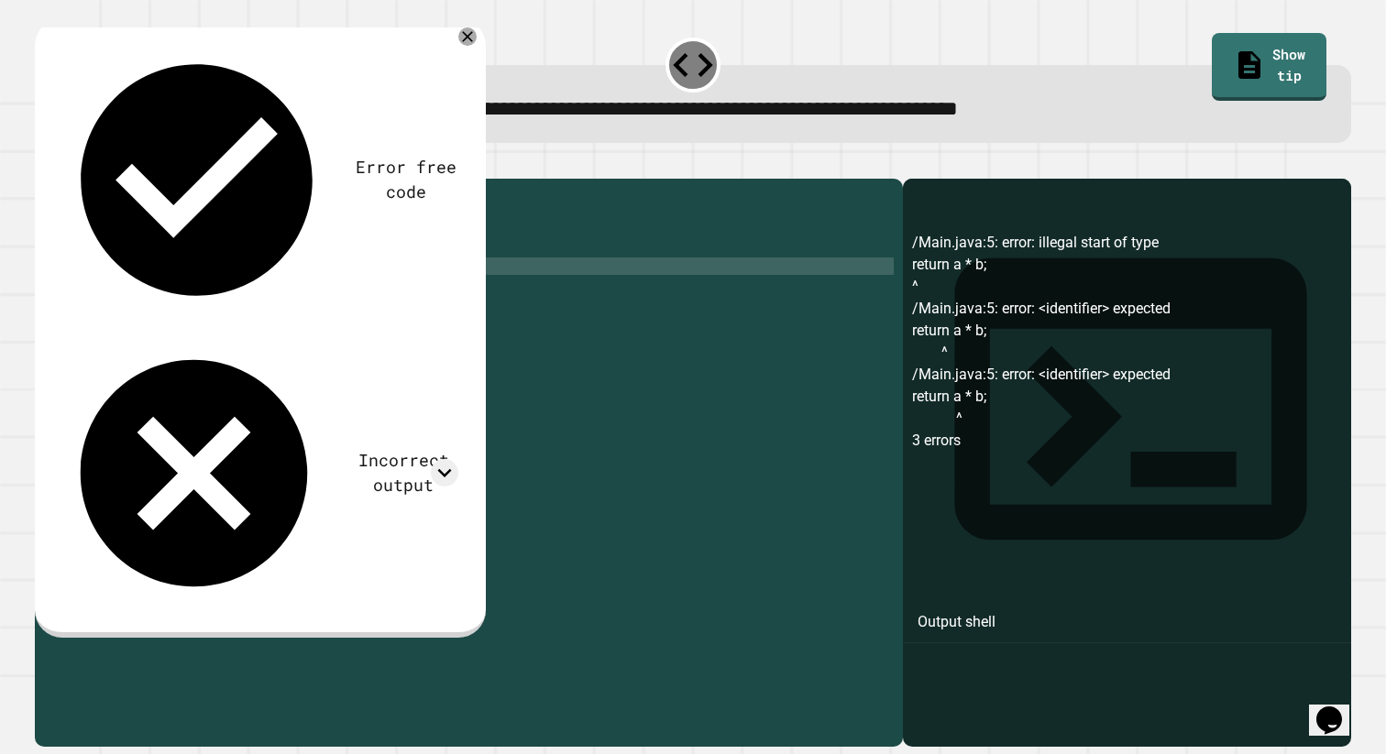
scroll to position [0, 0]
click at [235, 306] on div "public class Main { //Add multiple method here public static int multiply ( int…" at bounding box center [488, 458] width 814 height 540
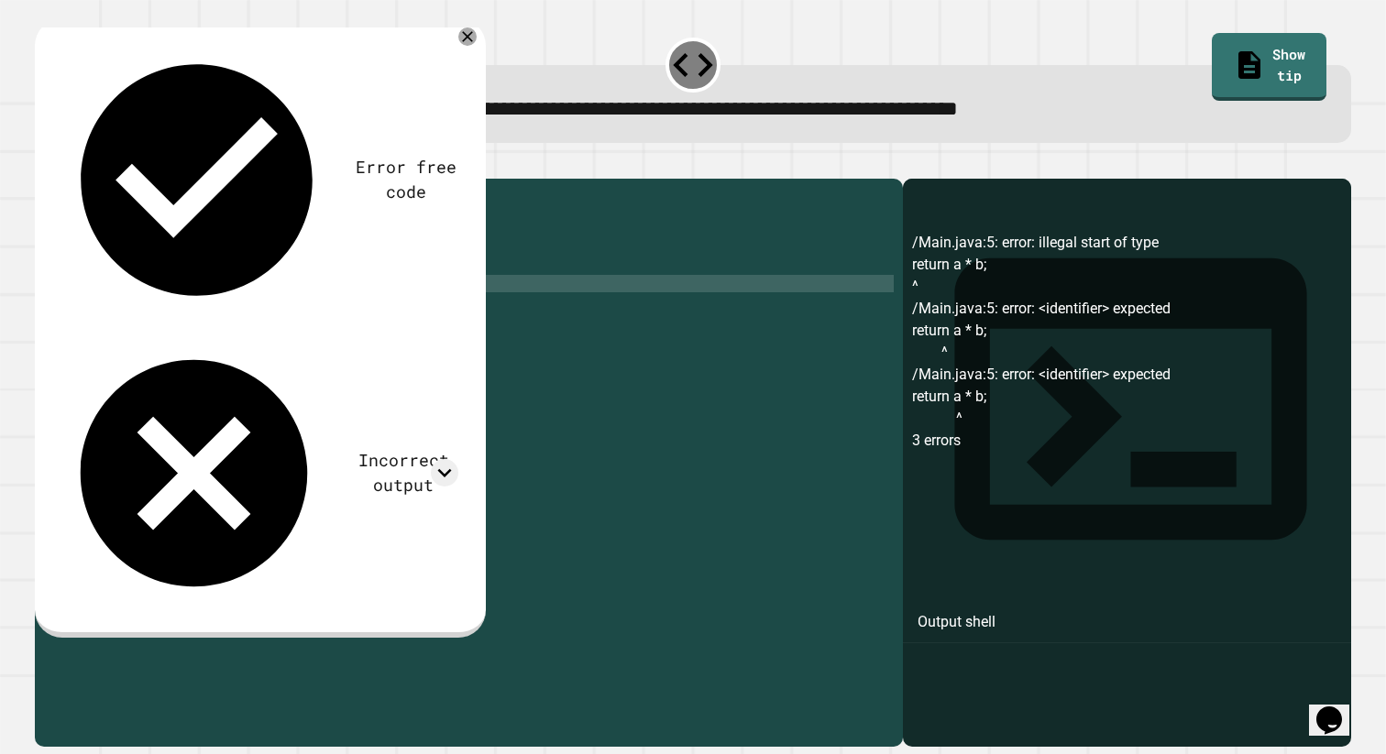
click at [215, 297] on div "public class Main { //Add multiple method here public static int multiply ( int…" at bounding box center [488, 458] width 814 height 540
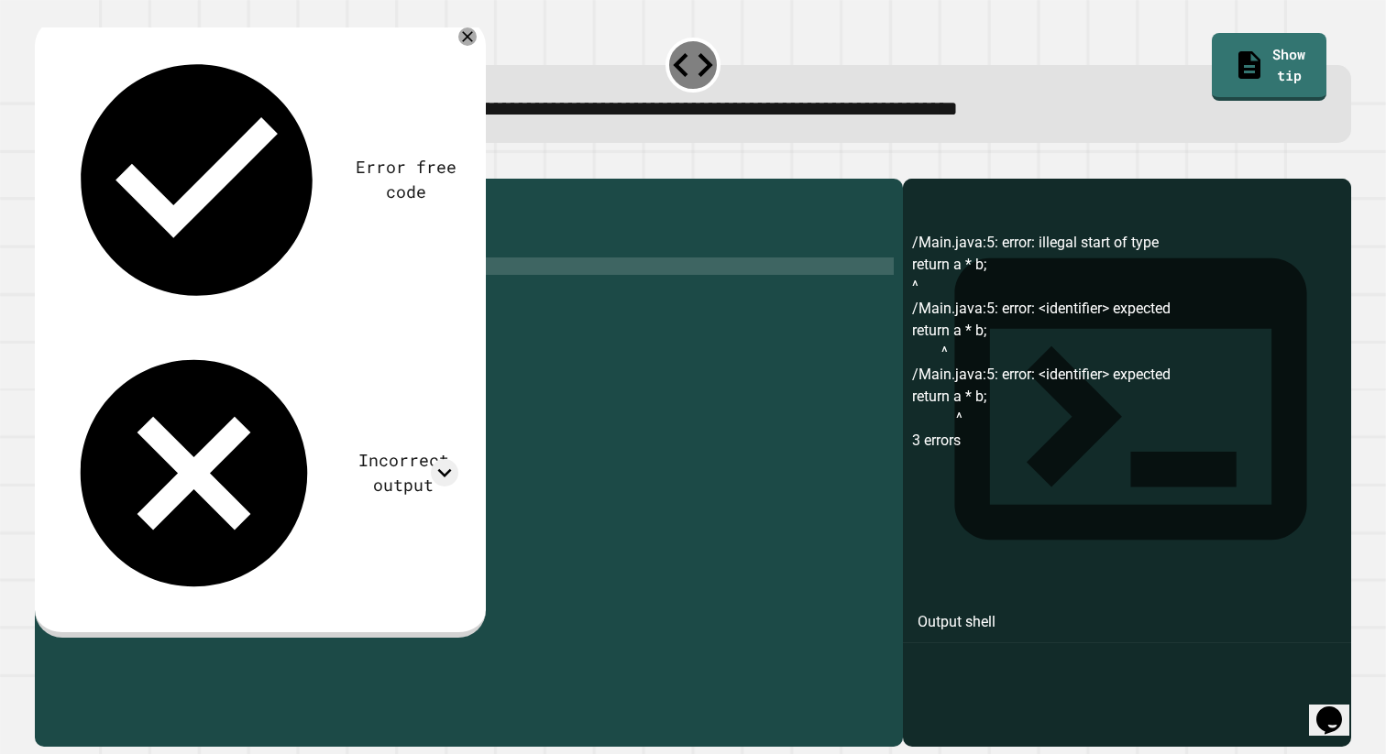
click at [44, 164] on icon "button" at bounding box center [44, 164] width 0 height 0
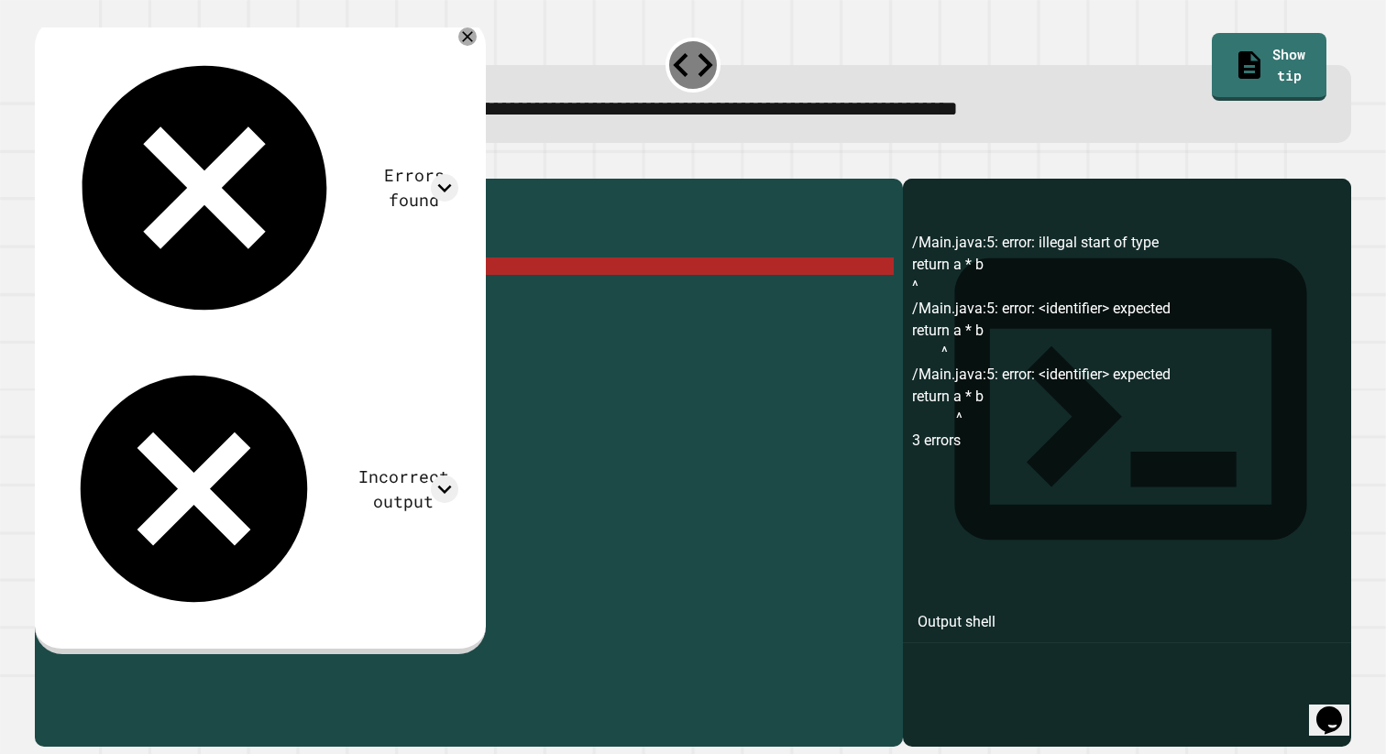
click at [138, 292] on div "public class Main { //Add multiple method here public static int multiply ( int…" at bounding box center [488, 458] width 814 height 540
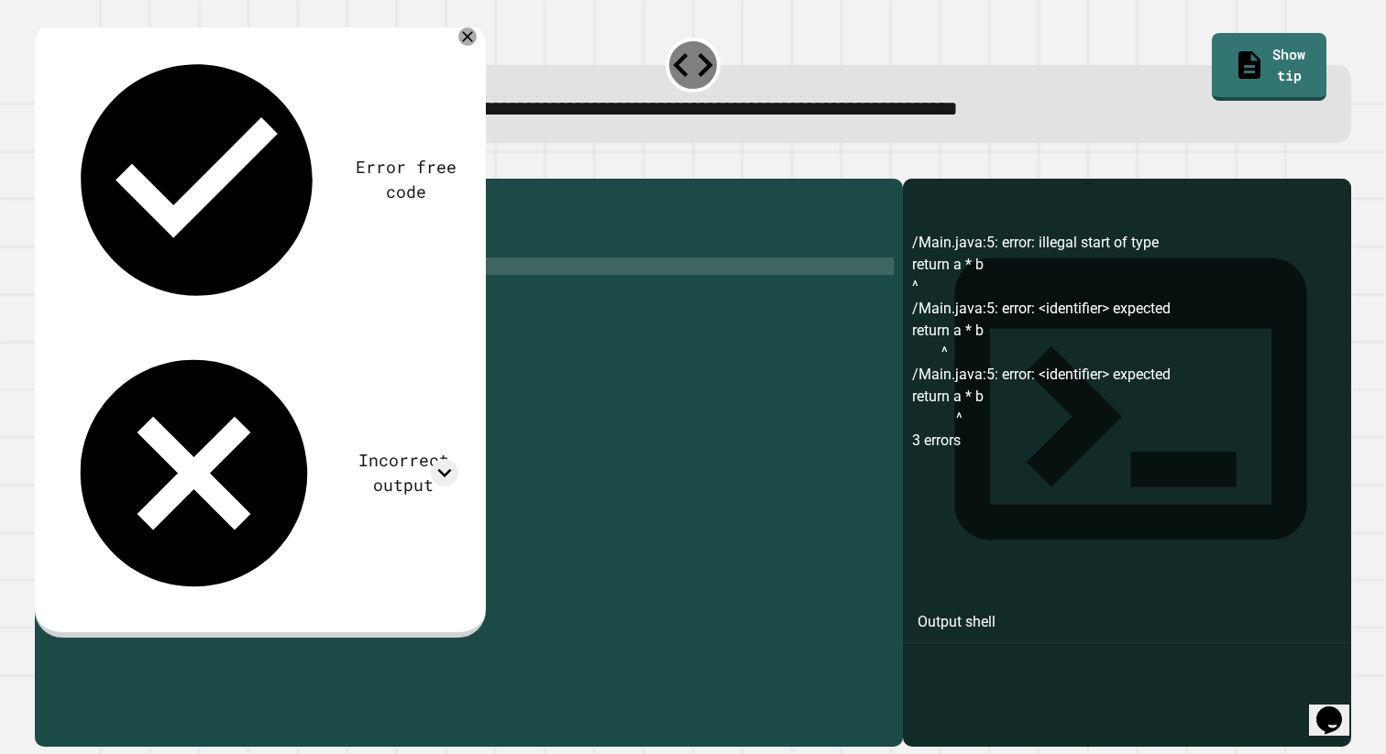
scroll to position [0, 5]
type textarea "**********"
